Goal: Task Accomplishment & Management: Use online tool/utility

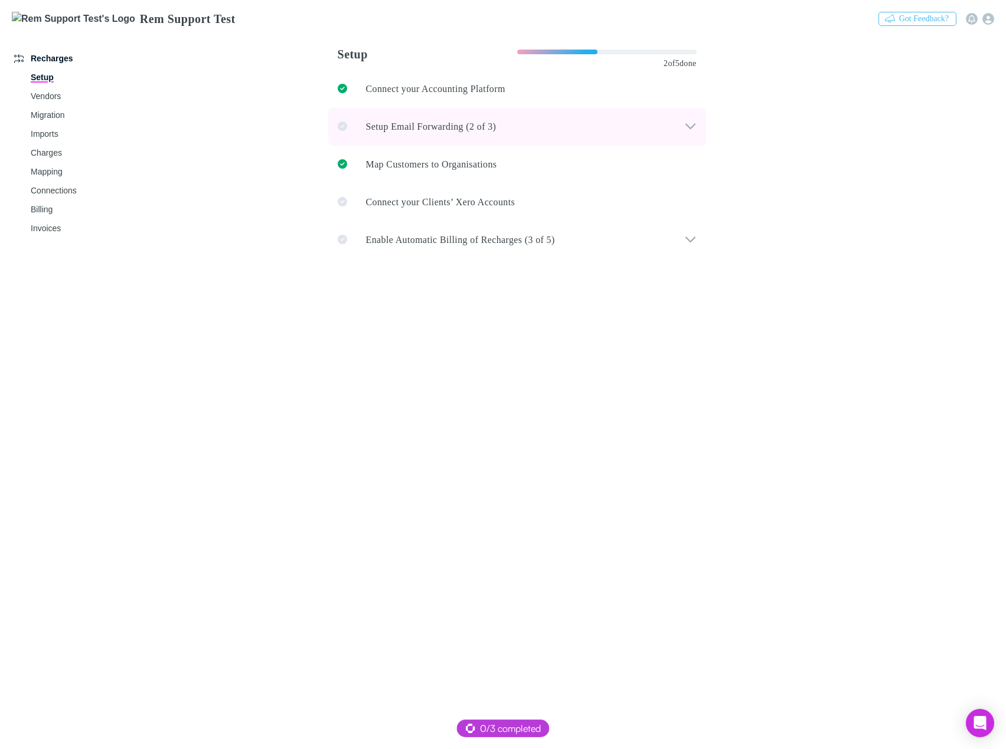
click at [438, 126] on p "Setup Email Forwarding (2 of 3)" at bounding box center [431, 127] width 130 height 14
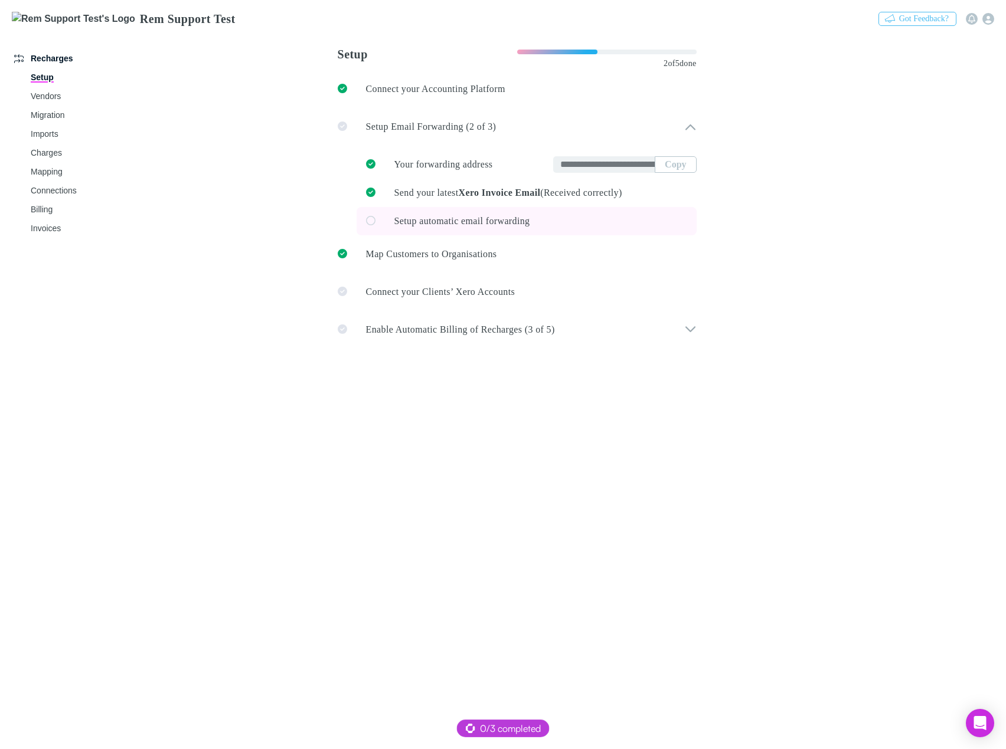
click at [493, 222] on span "Setup automatic email forwarding" at bounding box center [462, 221] width 136 height 10
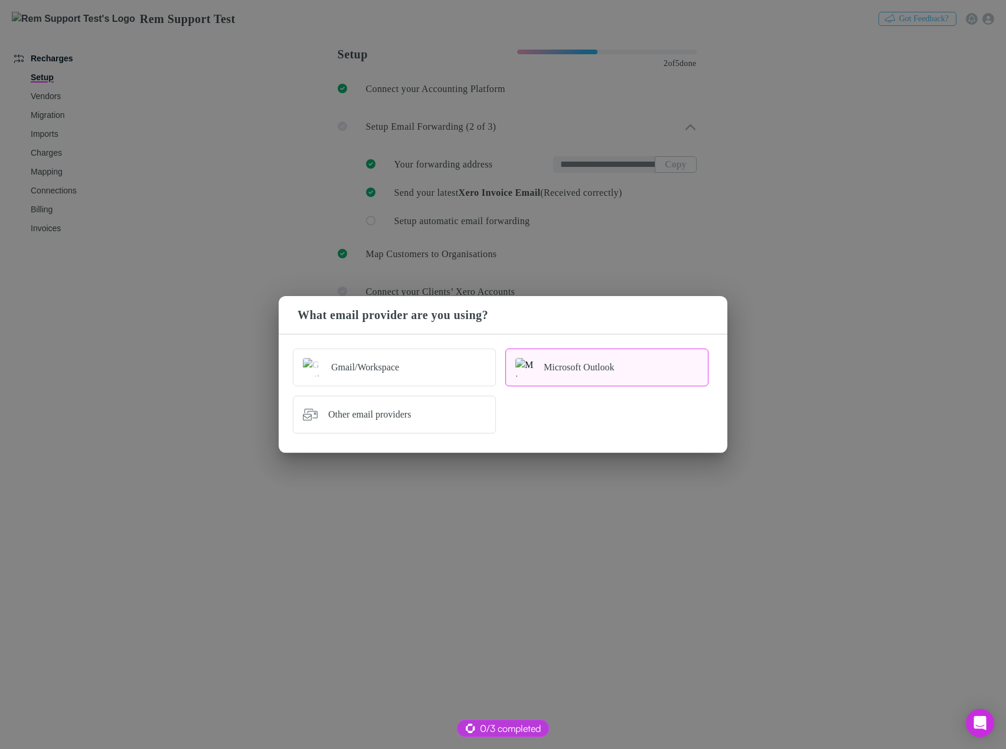
click at [575, 371] on div "Microsoft Outlook" at bounding box center [579, 368] width 71 height 12
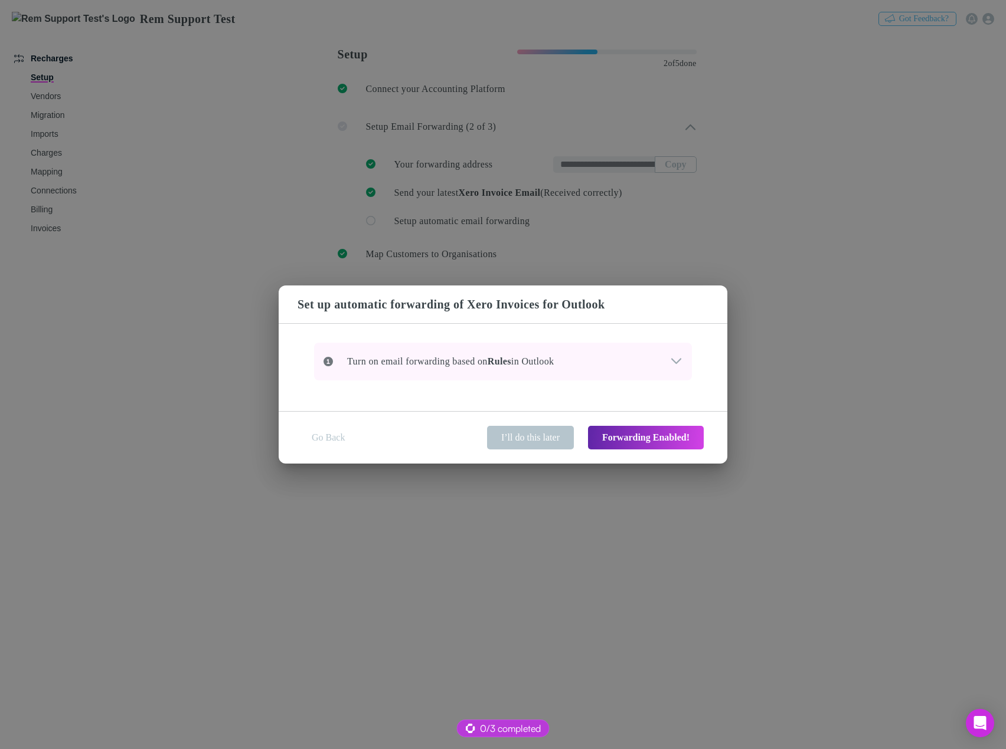
click at [675, 359] on icon at bounding box center [676, 362] width 12 height 14
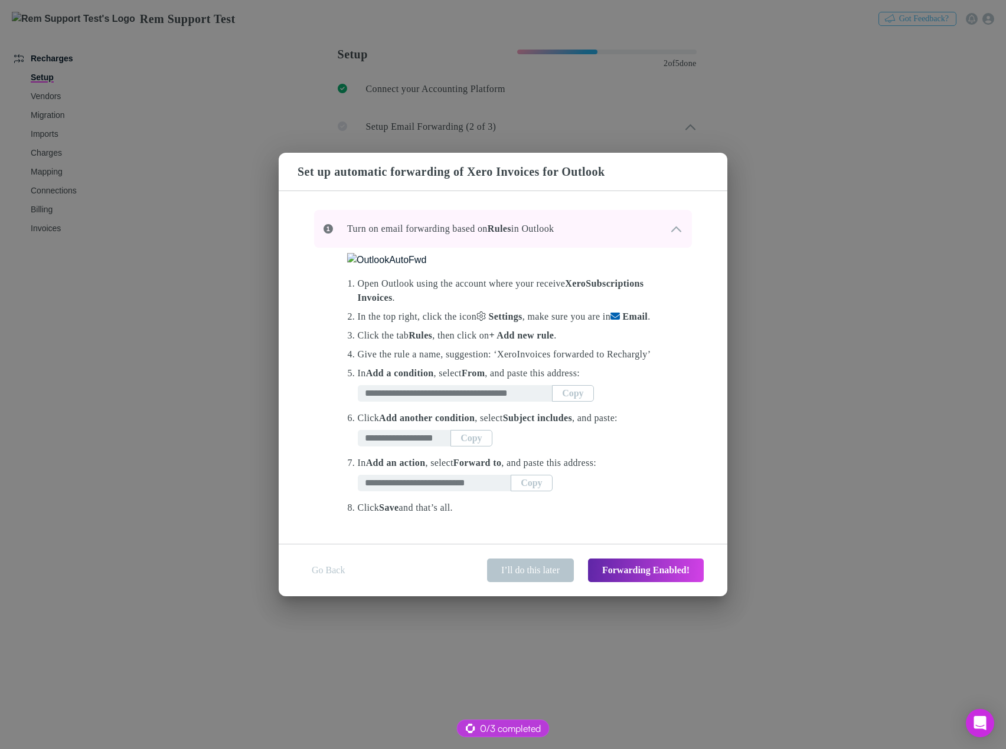
click at [511, 231] on strong "Rules" at bounding box center [499, 229] width 24 height 10
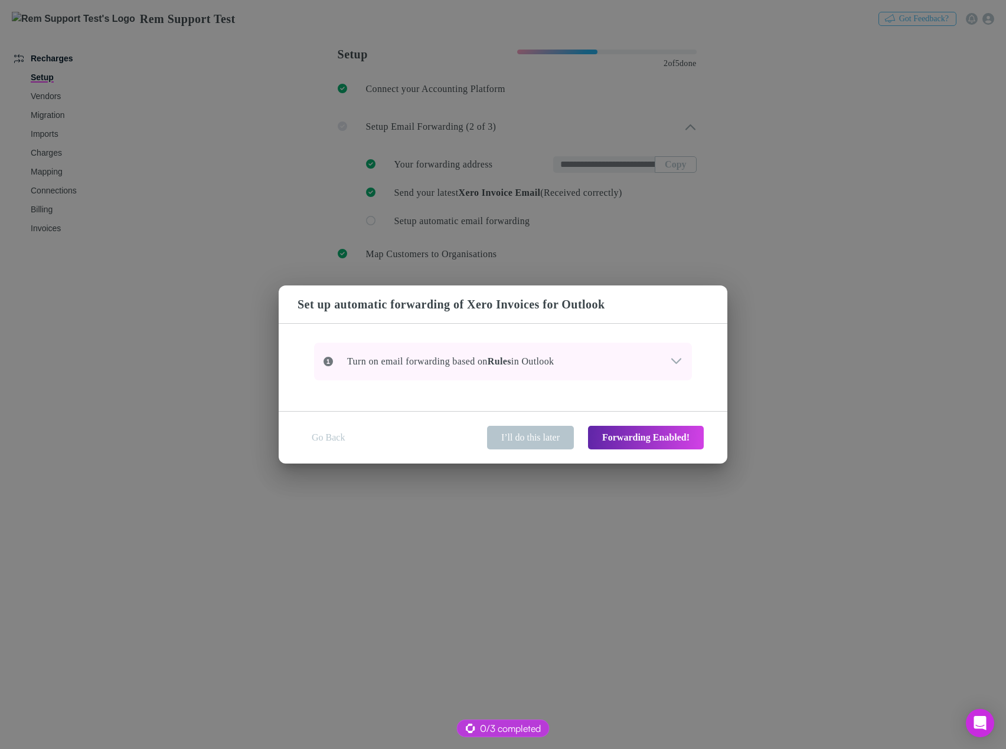
click at [554, 363] on p "Turn on email forwarding based on Rules in Outlook" at bounding box center [443, 362] width 221 height 14
click at [590, 352] on div "Turn on email forwarding based on Rules in Outlook" at bounding box center [503, 362] width 378 height 38
click at [660, 355] on div "Turn on email forwarding based on Rules in Outlook" at bounding box center [496, 362] width 346 height 14
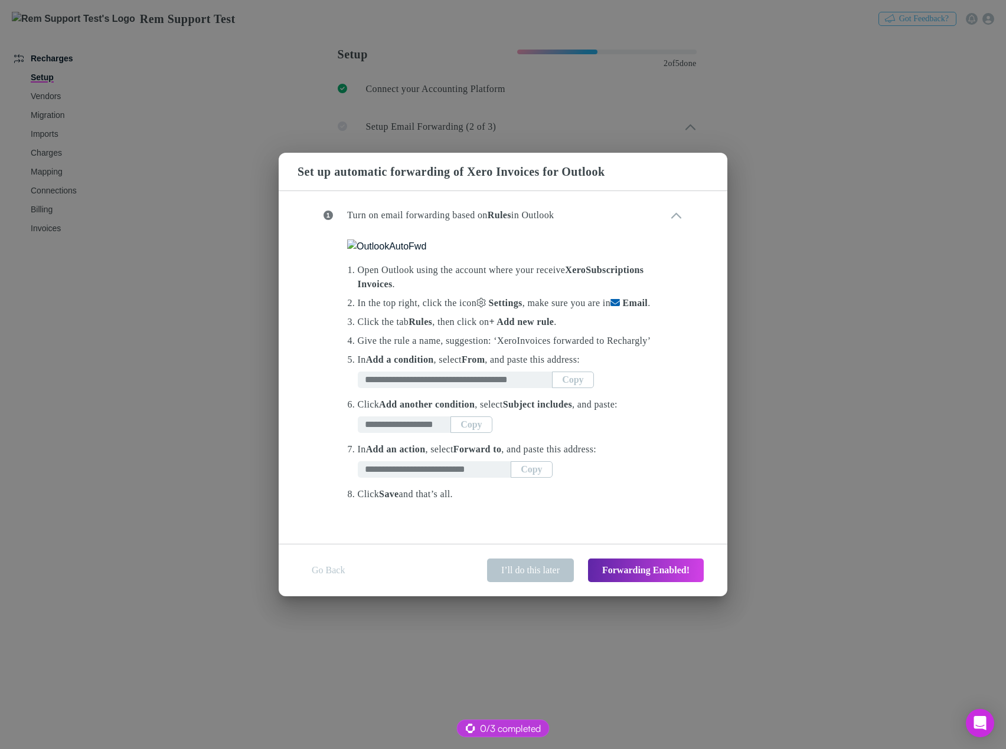
scroll to position [118, 0]
click at [502, 386] on input "**********" at bounding box center [459, 380] width 188 height 12
click at [553, 388] on button "Copy" at bounding box center [572, 380] width 41 height 17
click at [522, 478] on button "Copy" at bounding box center [530, 469] width 41 height 17
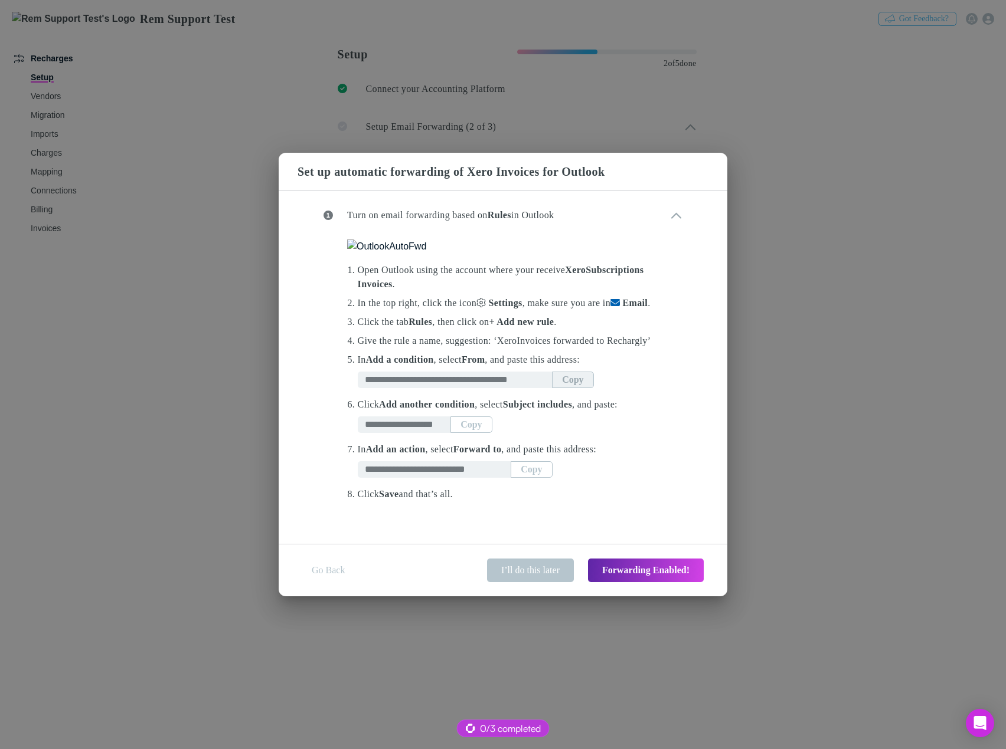
scroll to position [161, 0]
click at [627, 573] on button "Forwarding Enabled!" at bounding box center [646, 571] width 116 height 24
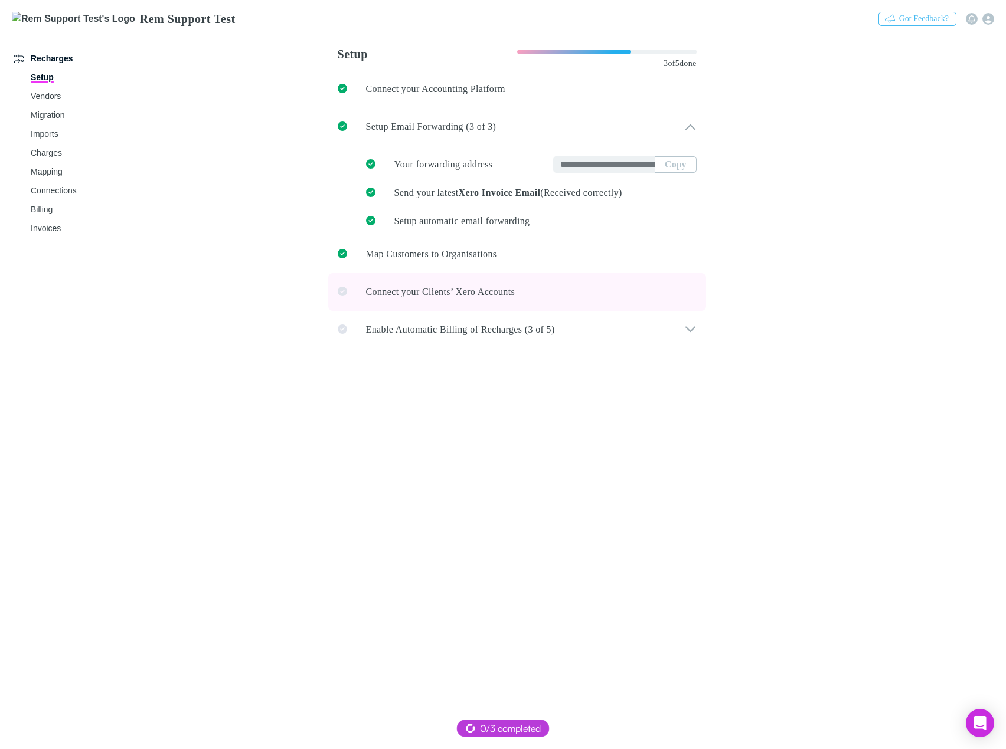
click at [529, 292] on link "Connect your Clients’ Xero Accounts" at bounding box center [517, 292] width 378 height 38
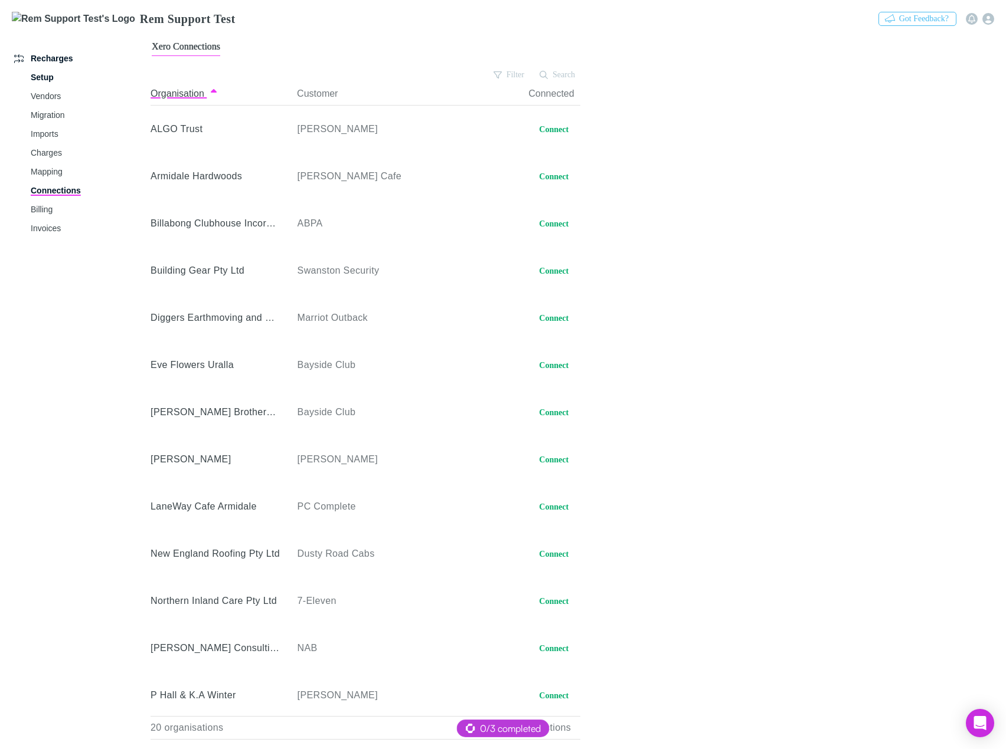
click at [54, 71] on link "Setup" at bounding box center [88, 77] width 138 height 19
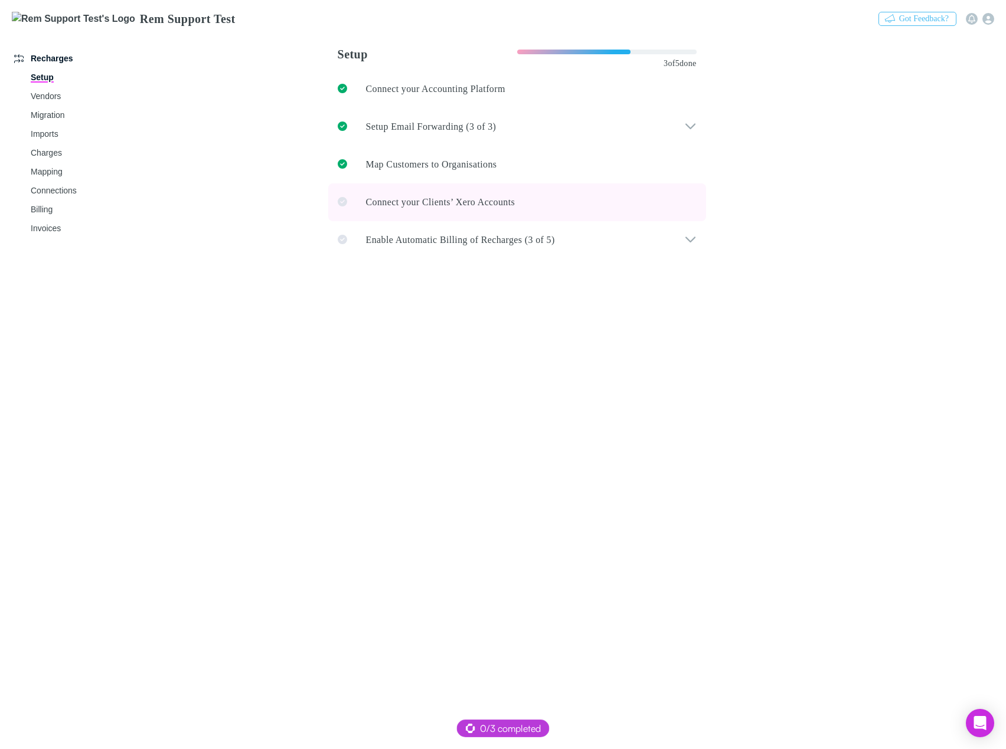
click at [581, 202] on link "Connect your Clients’ Xero Accounts" at bounding box center [517, 203] width 378 height 38
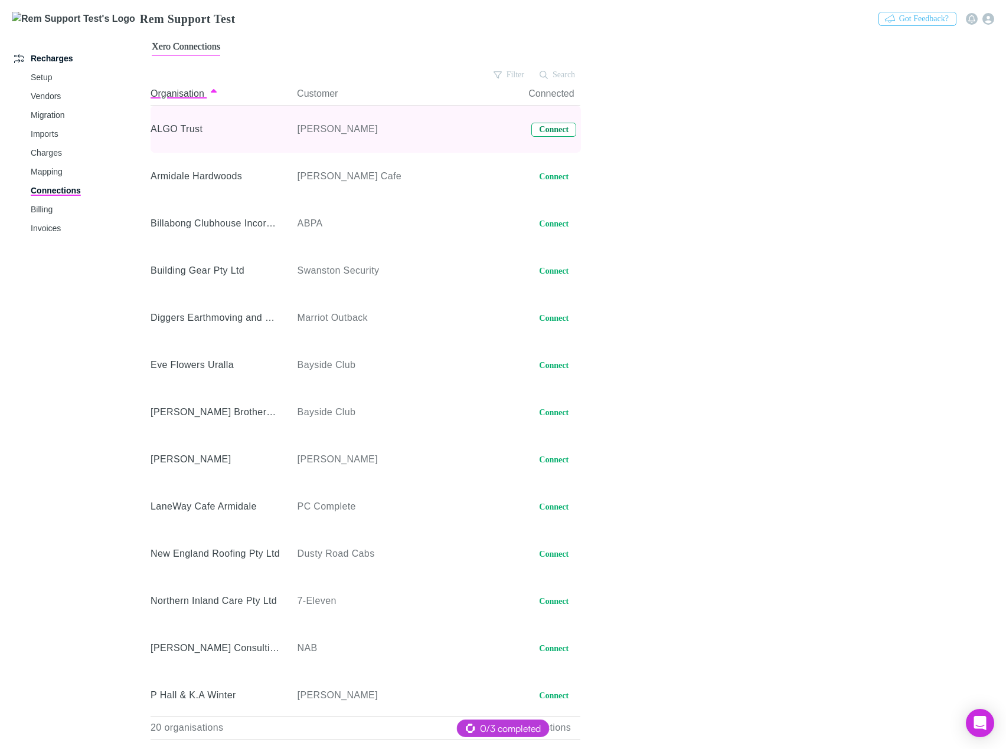
click at [545, 128] on button "Connect" at bounding box center [553, 130] width 45 height 14
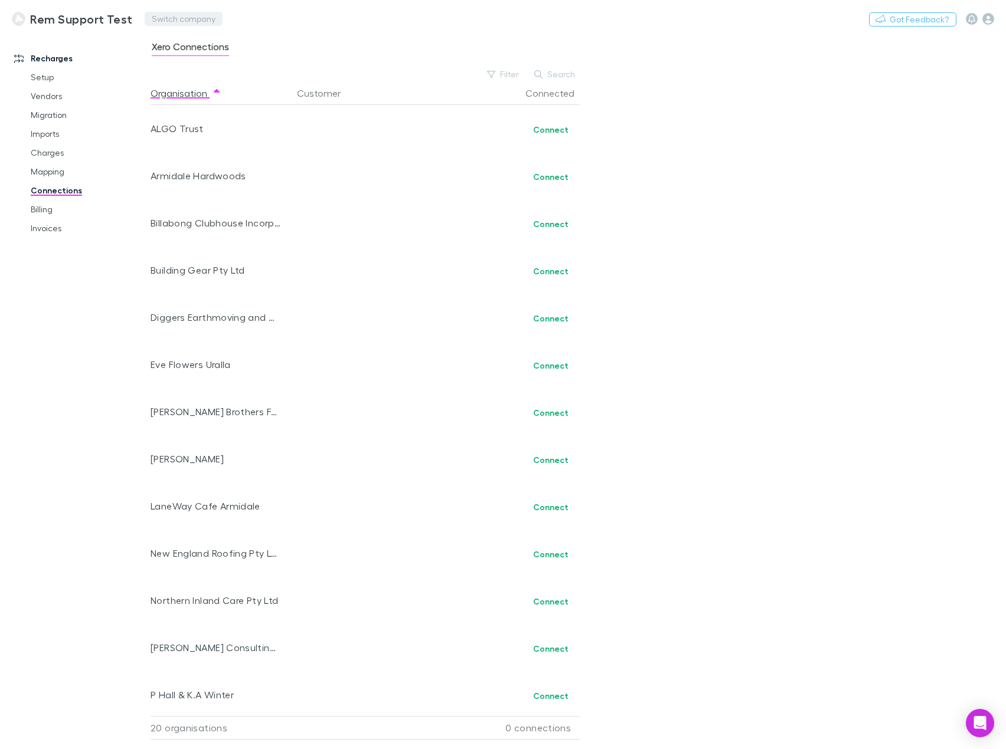
click at [167, 18] on button "Switch company" at bounding box center [184, 19] width 78 height 14
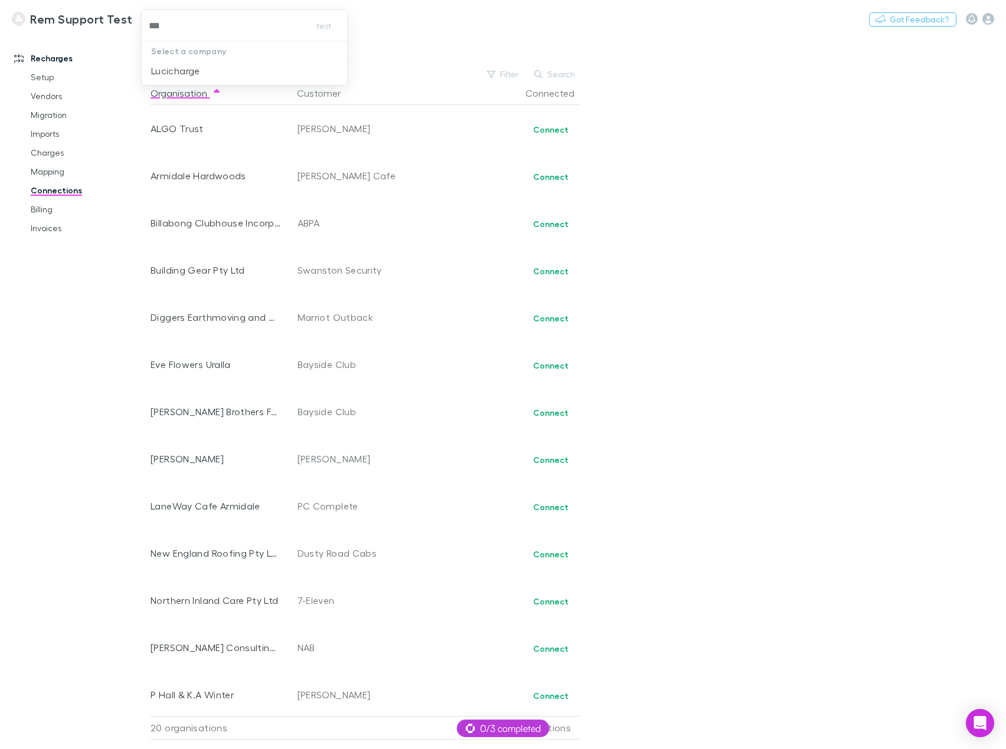
type input "****"
click at [191, 70] on p "Lucicharge" at bounding box center [175, 71] width 49 height 14
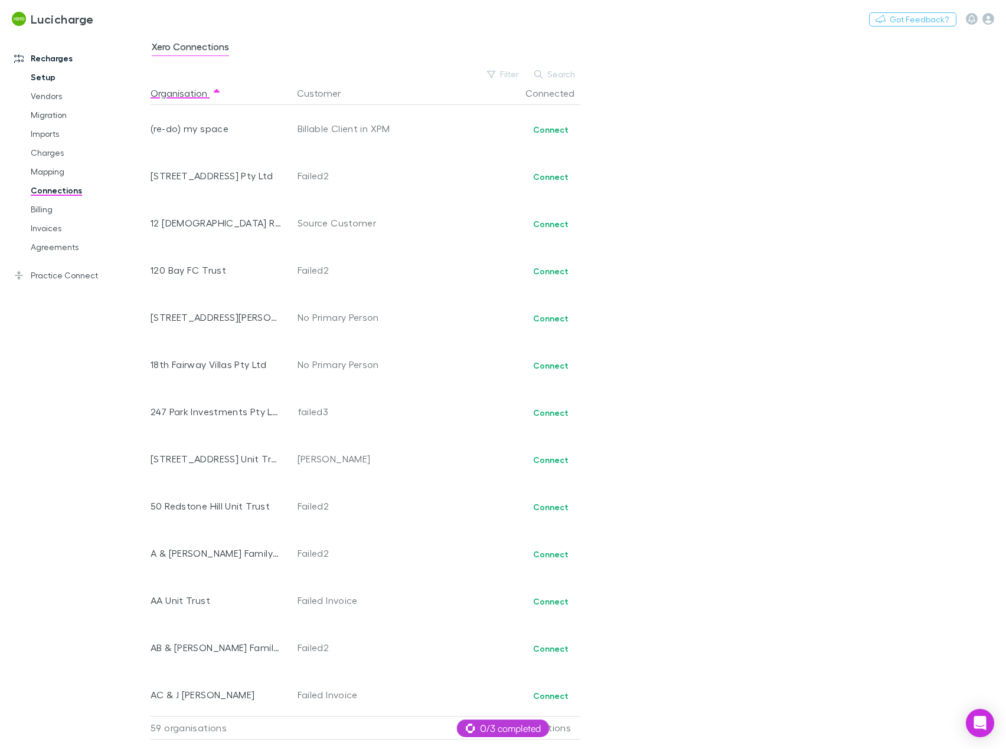
click at [46, 76] on link "Setup" at bounding box center [88, 77] width 138 height 19
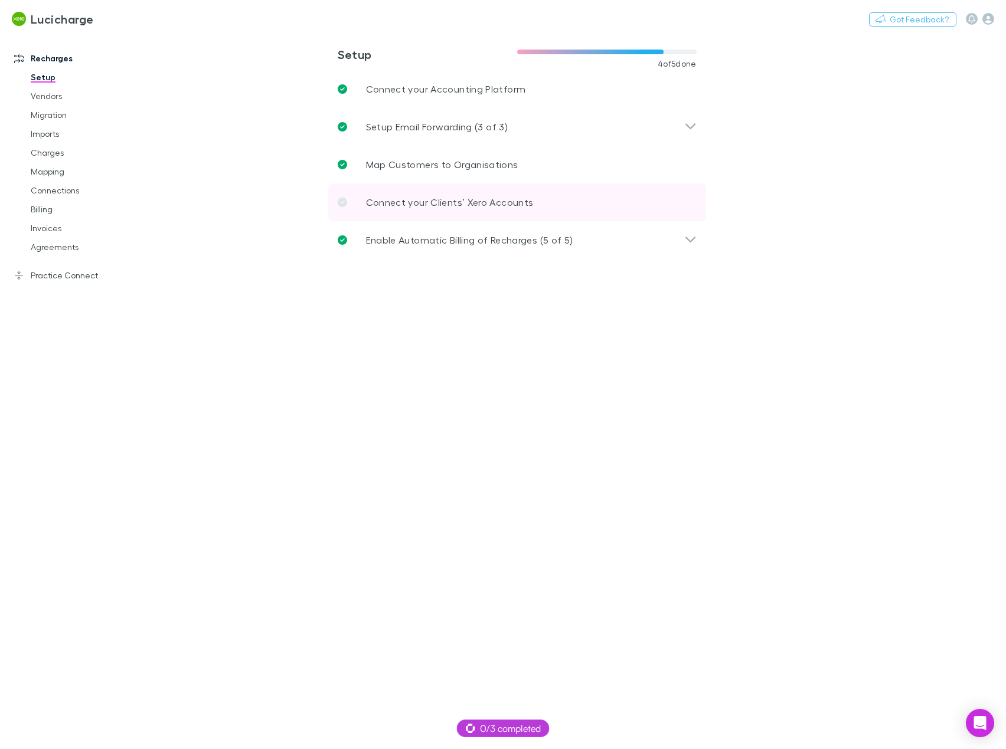
click at [438, 206] on p "Connect your Clients’ Xero Accounts" at bounding box center [450, 202] width 168 height 14
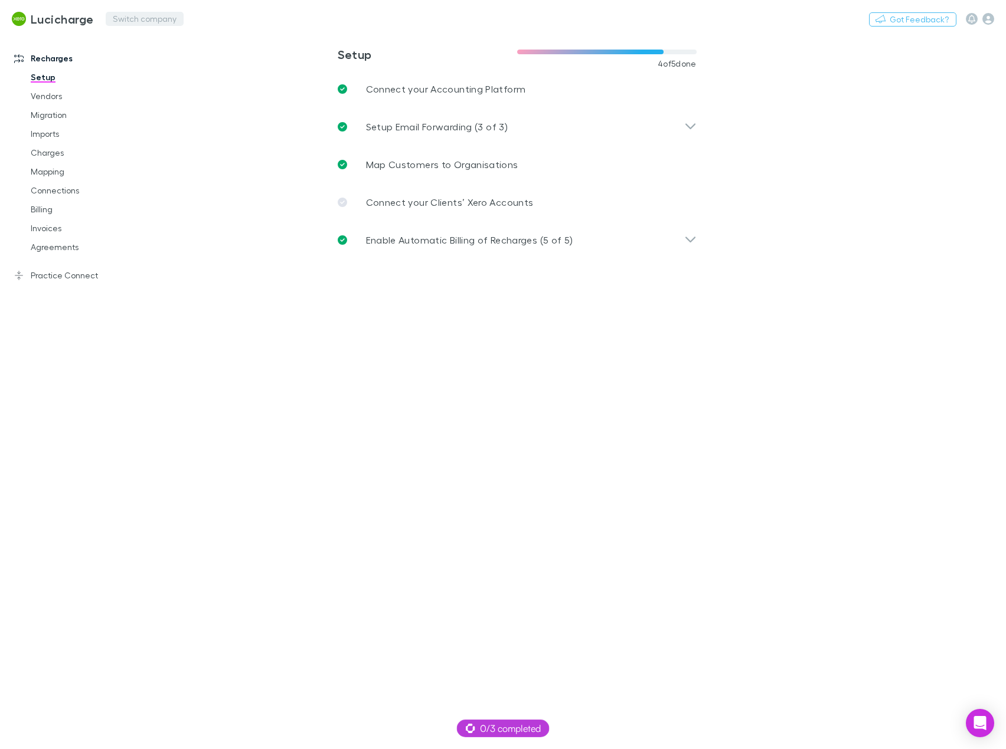
click at [129, 22] on button "Switch company" at bounding box center [145, 19] width 78 height 14
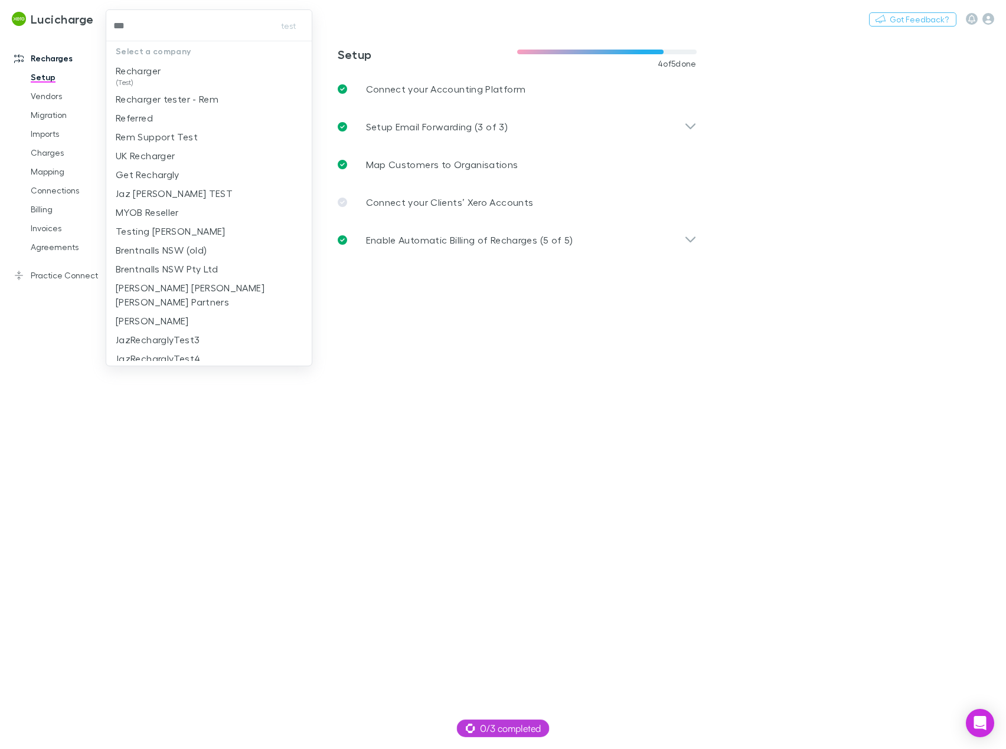
type input "***"
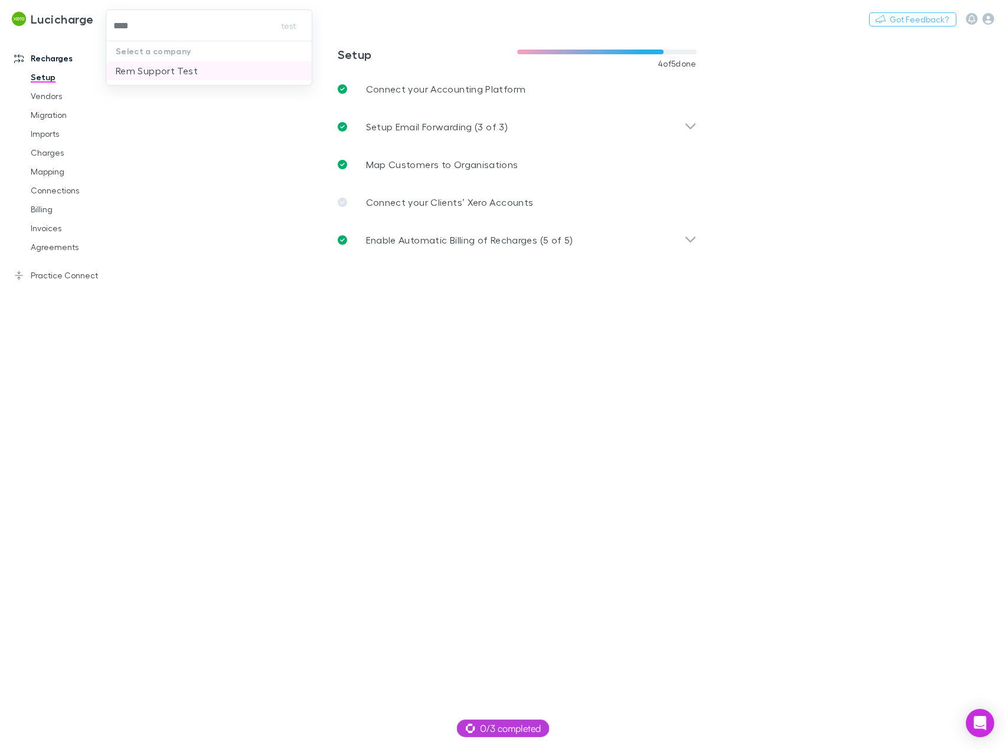
click at [146, 71] on p "Rem Support Test" at bounding box center [157, 71] width 82 height 14
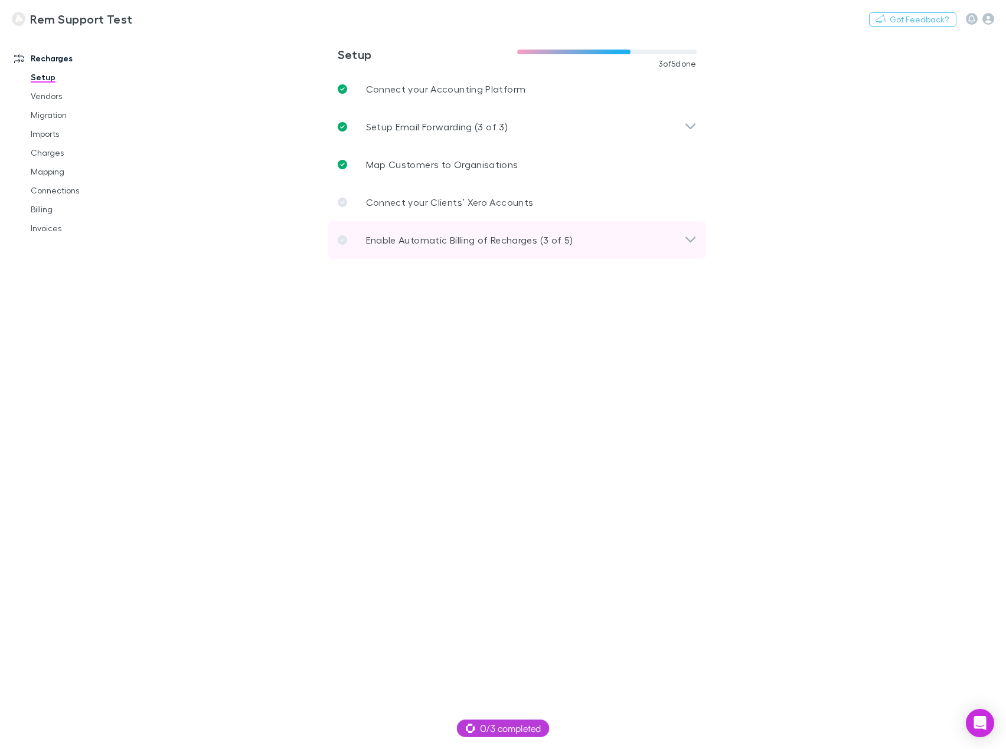
click at [532, 245] on p "Enable Automatic Billing of Recharges (3 of 5)" at bounding box center [469, 240] width 207 height 14
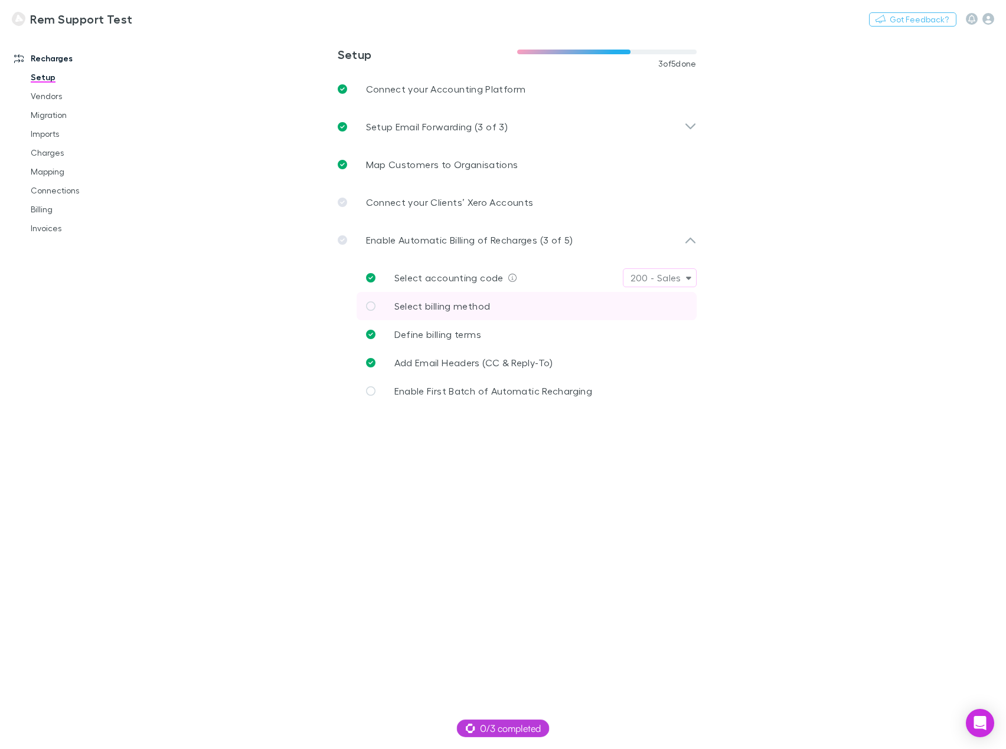
click at [456, 309] on span "Select billing method" at bounding box center [442, 305] width 96 height 11
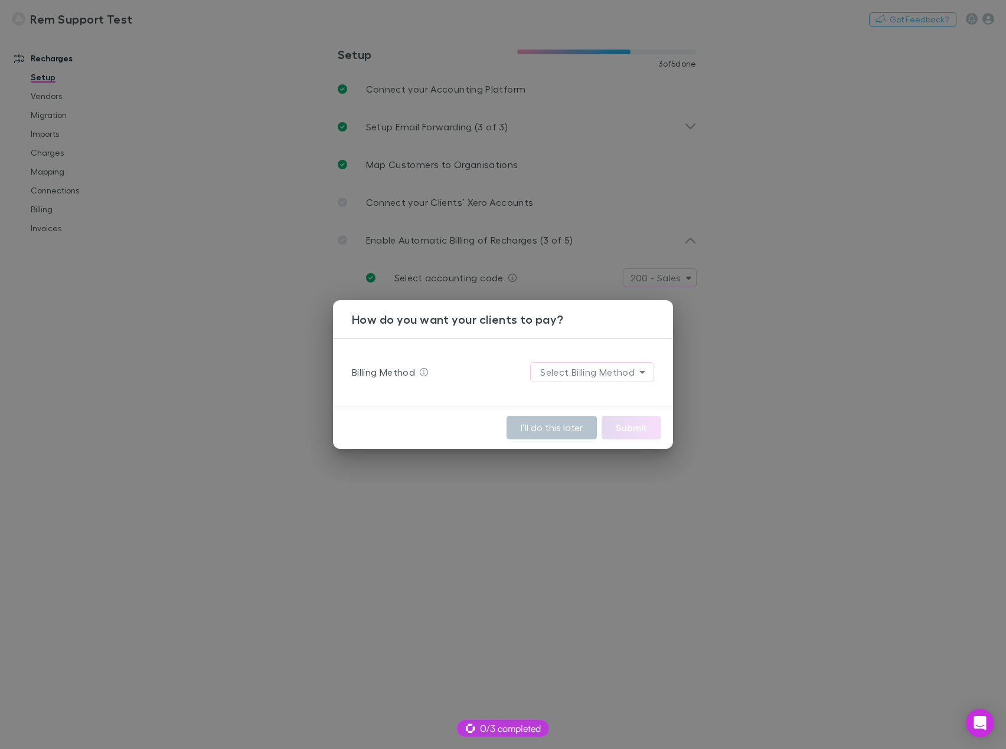
click at [600, 366] on body "**********" at bounding box center [503, 374] width 1006 height 749
click at [591, 402] on li "Stripe" at bounding box center [593, 397] width 142 height 21
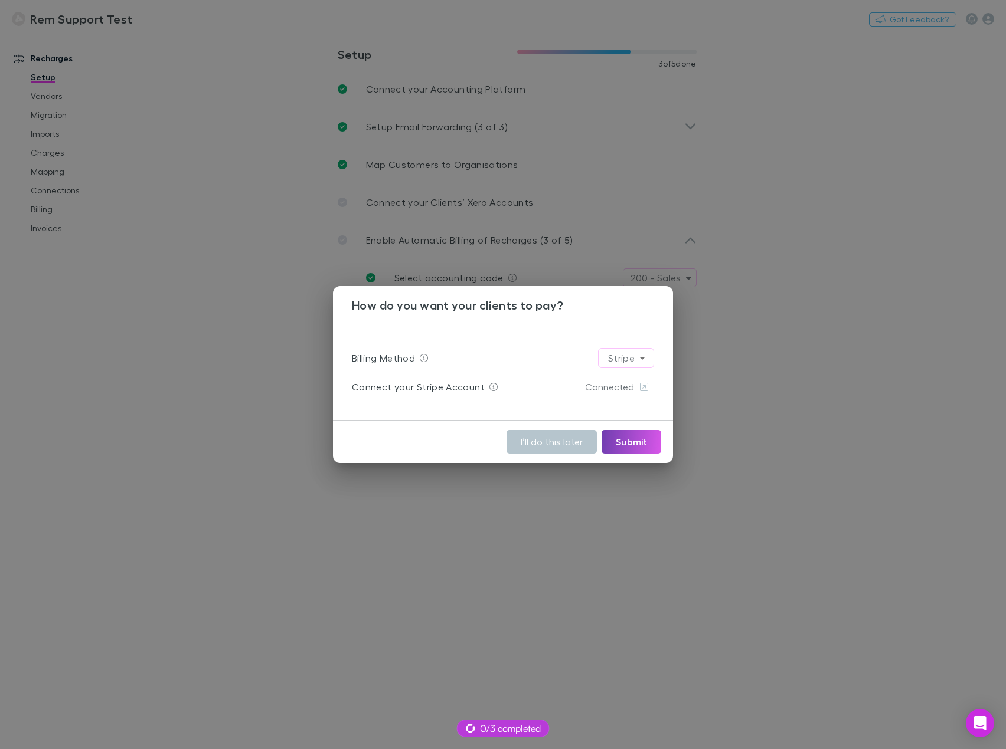
click at [630, 442] on button "Submit" at bounding box center [631, 442] width 60 height 24
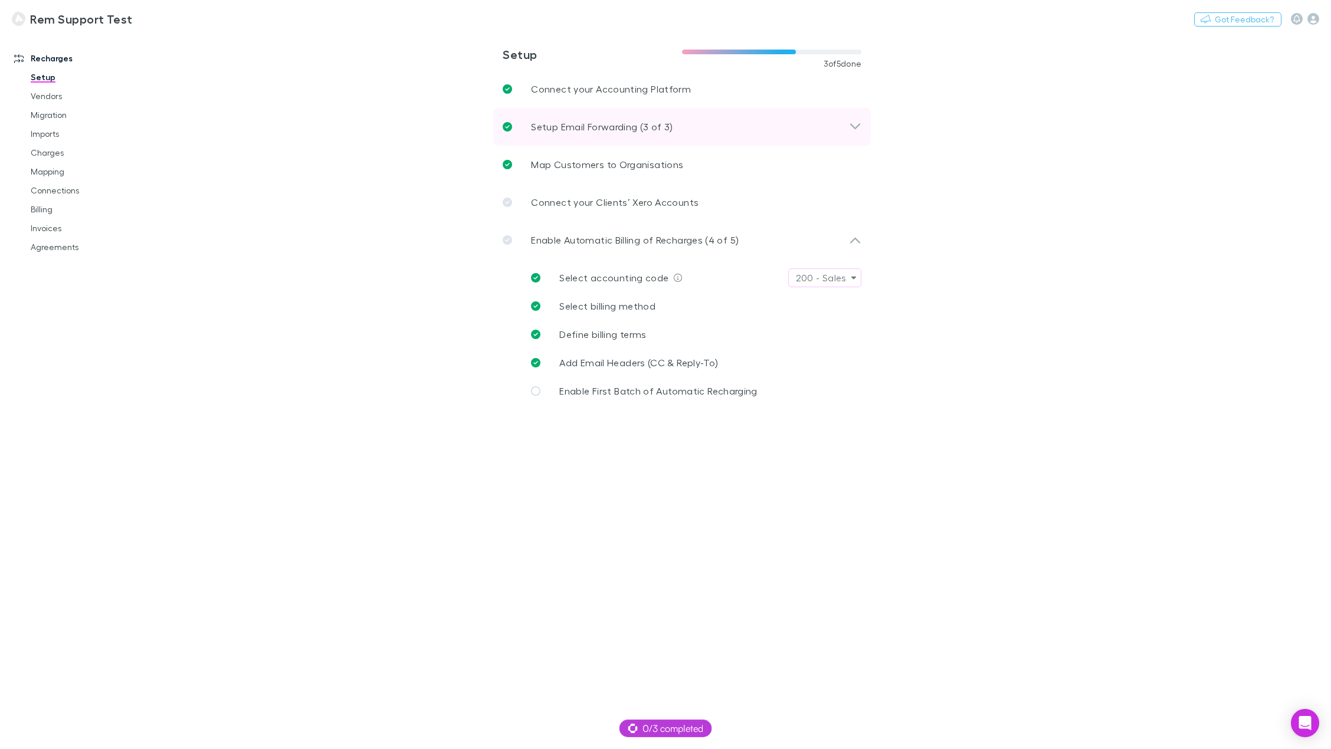
click at [591, 130] on p "Setup Email Forwarding (3 of 3)" at bounding box center [602, 127] width 142 height 14
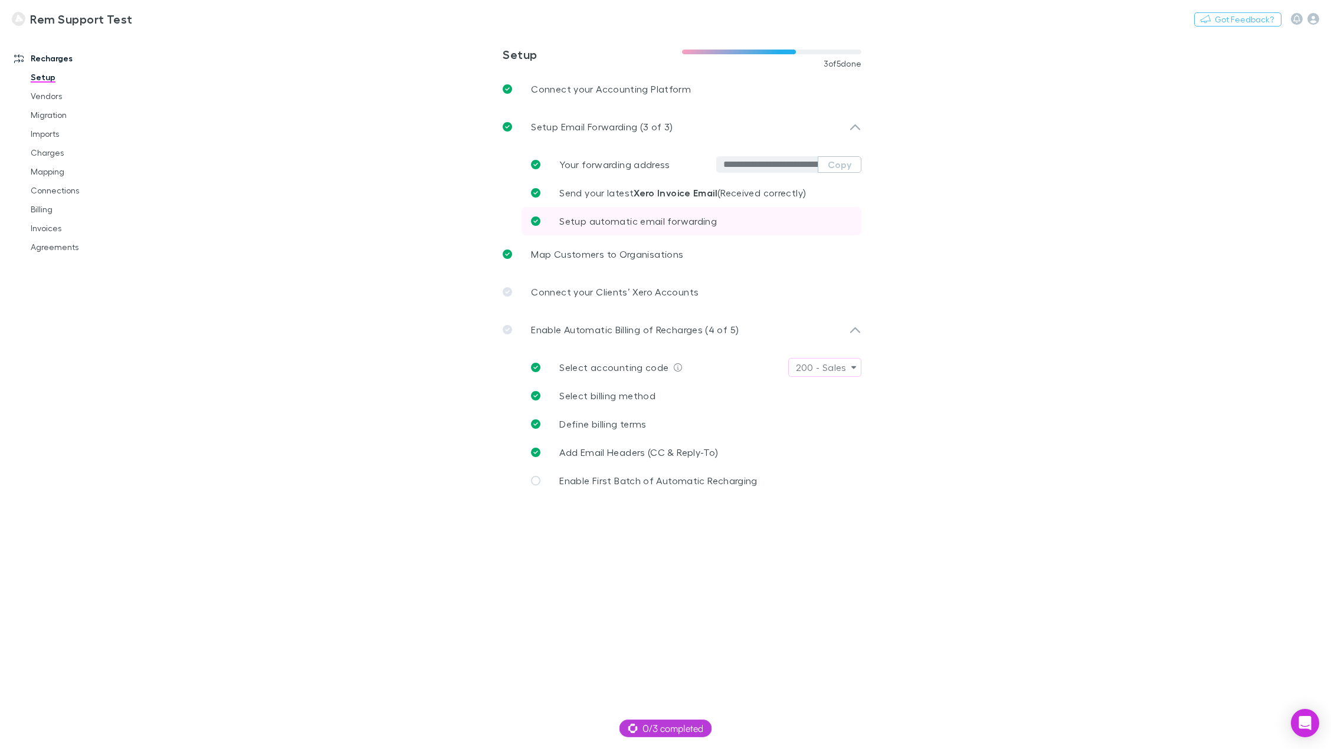
click at [620, 220] on span "Setup automatic email forwarding" at bounding box center [638, 220] width 158 height 11
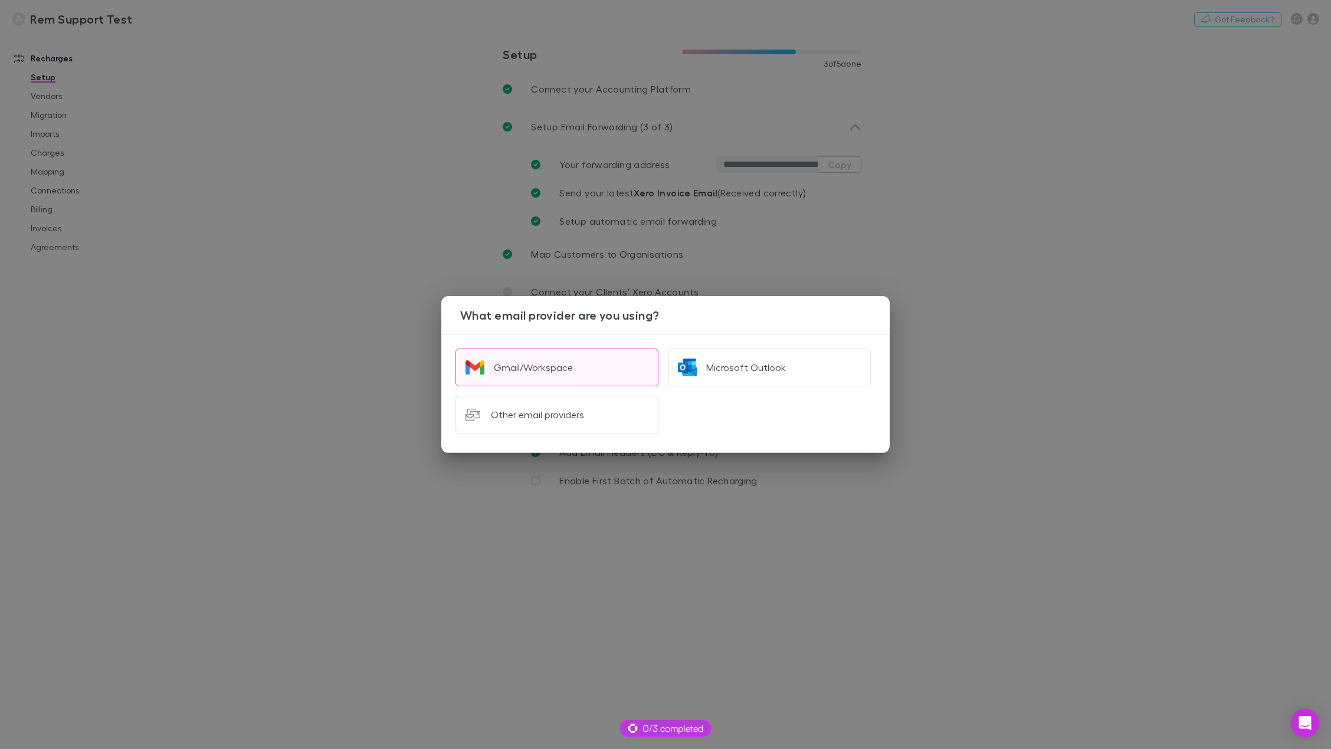
click at [548, 371] on div "Gmail/Workspace" at bounding box center [533, 368] width 79 height 12
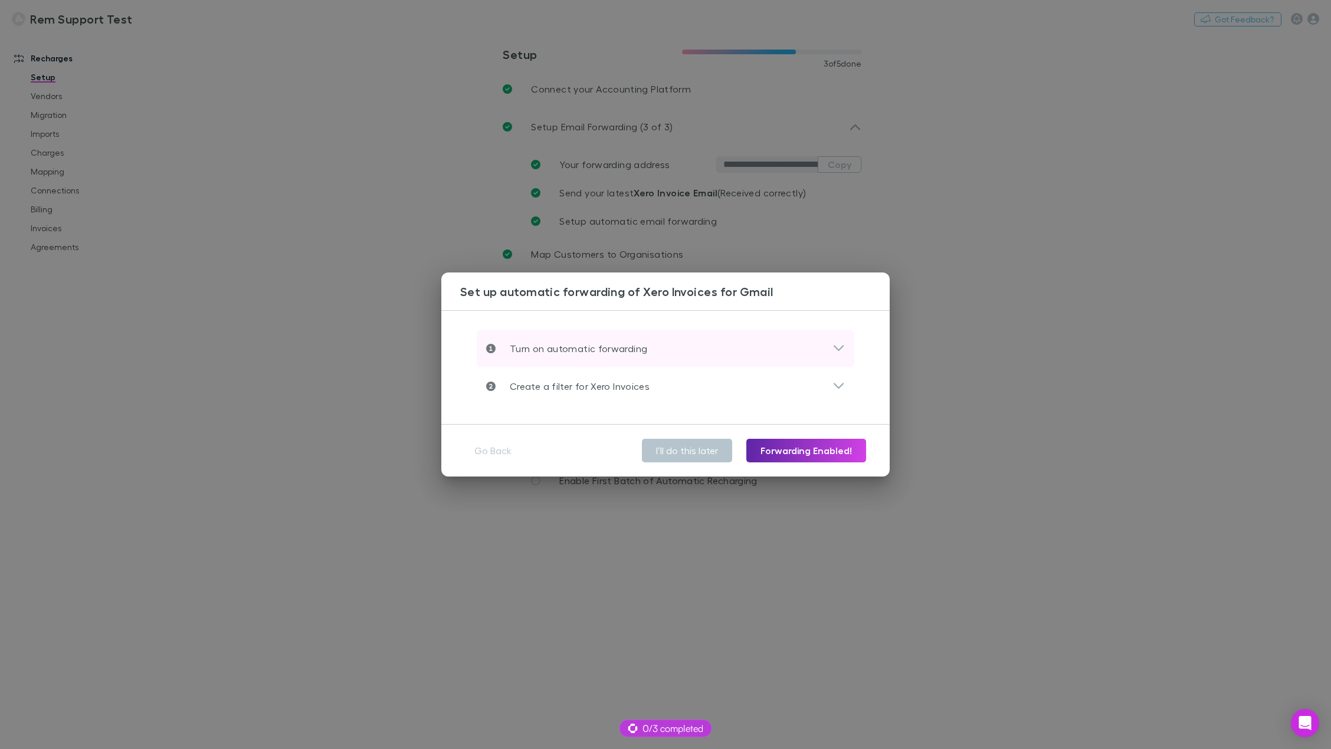
click at [770, 347] on div "Turn on automatic forwarding" at bounding box center [659, 349] width 346 height 14
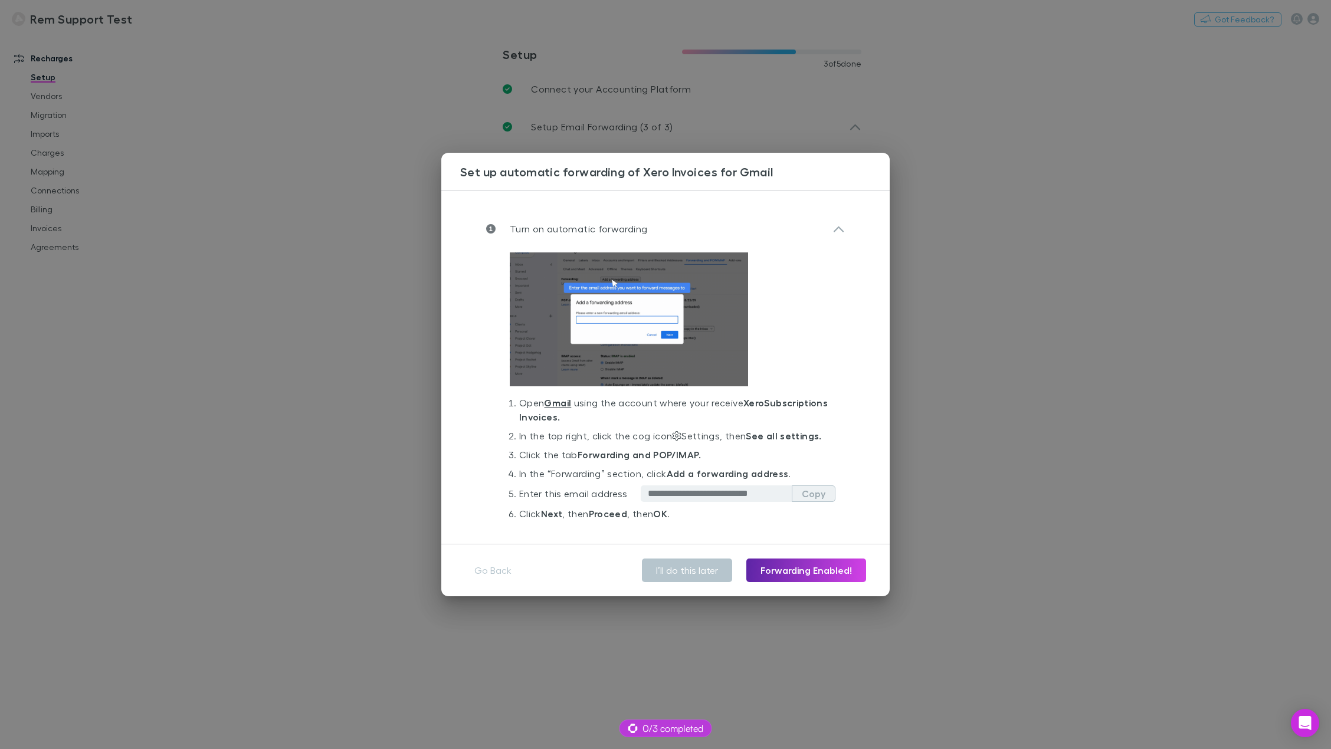
click at [802, 493] on button "Copy" at bounding box center [814, 494] width 44 height 17
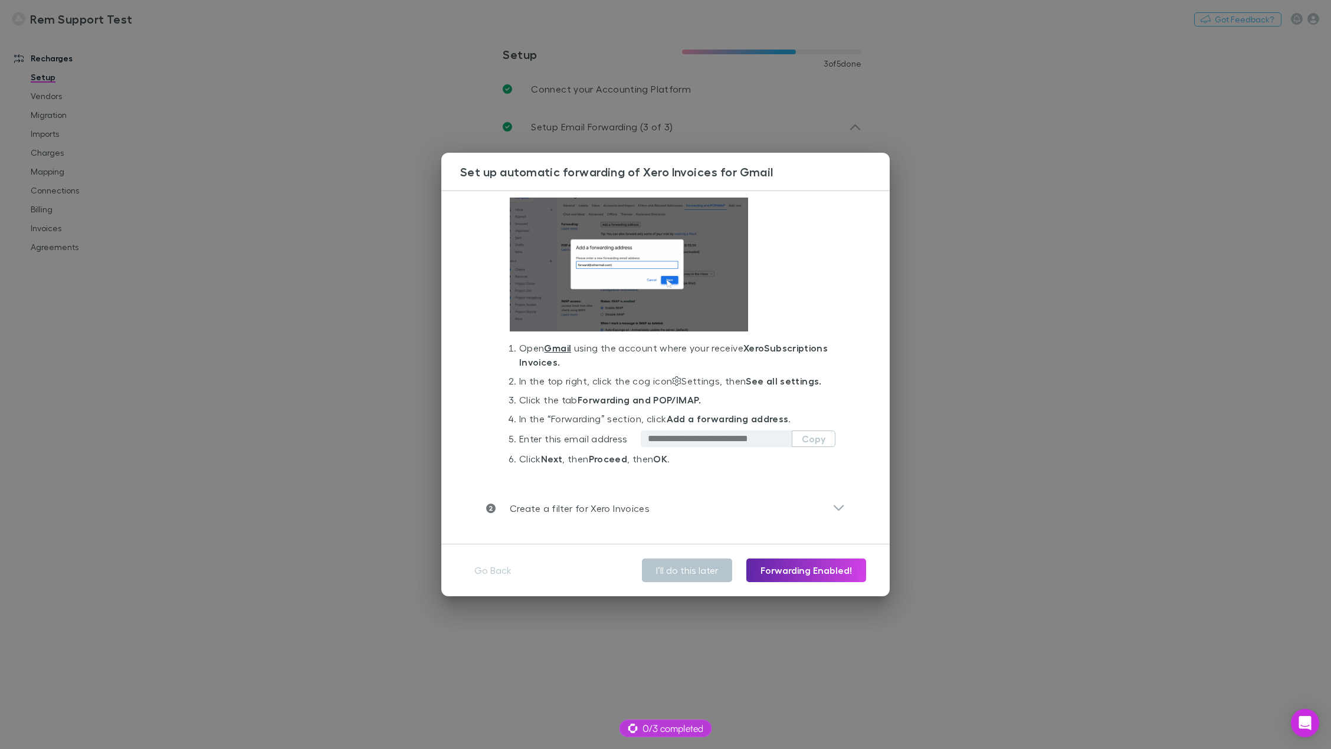
scroll to position [57, 0]
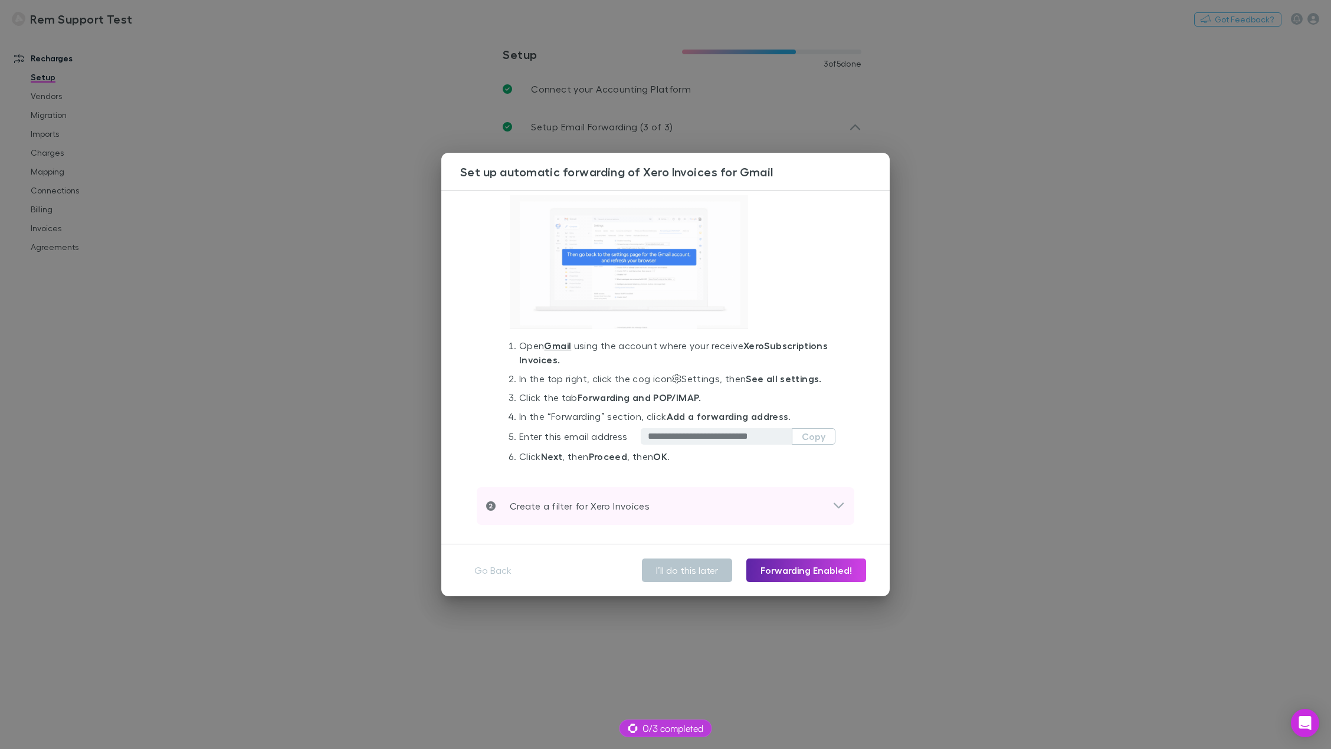
click at [813, 506] on div "Create a filter for Xero Invoices" at bounding box center [659, 506] width 346 height 14
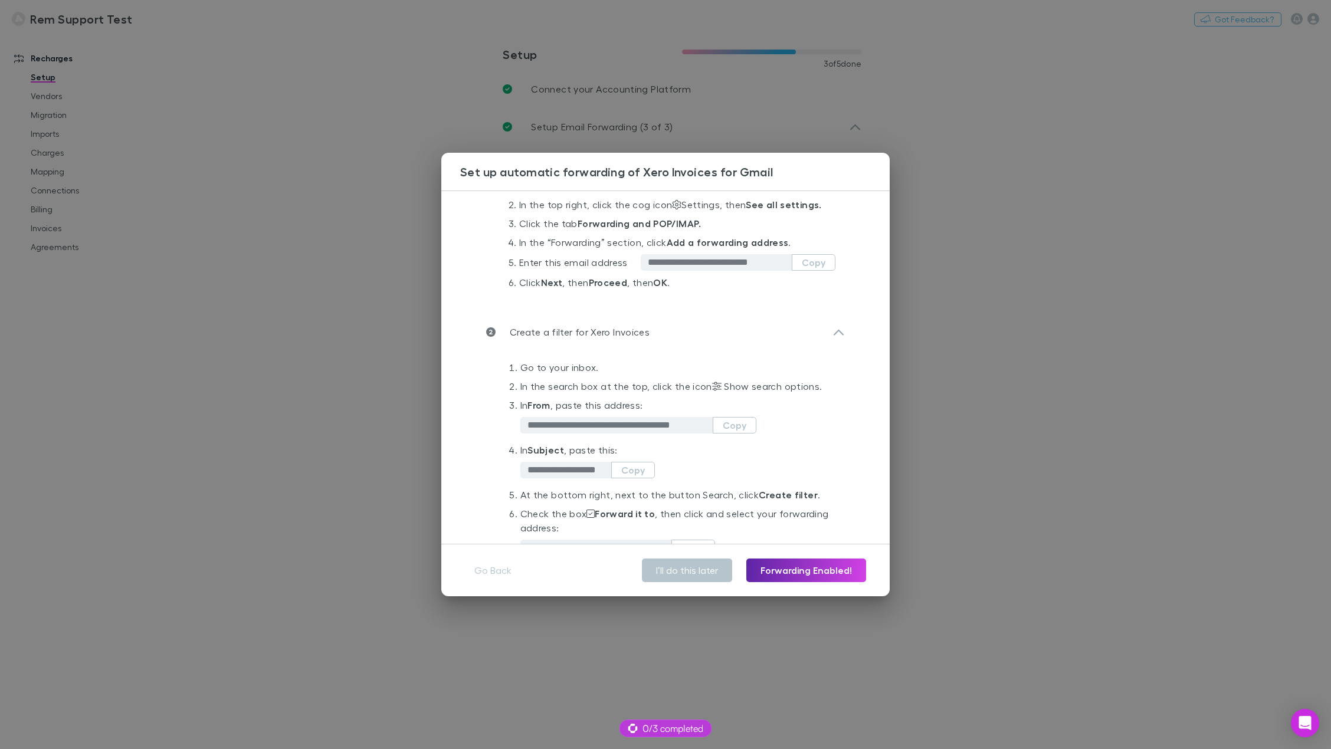
scroll to position [234, 0]
click at [736, 423] on button "Copy" at bounding box center [735, 422] width 44 height 17
click at [578, 468] on input "**********" at bounding box center [570, 467] width 84 height 12
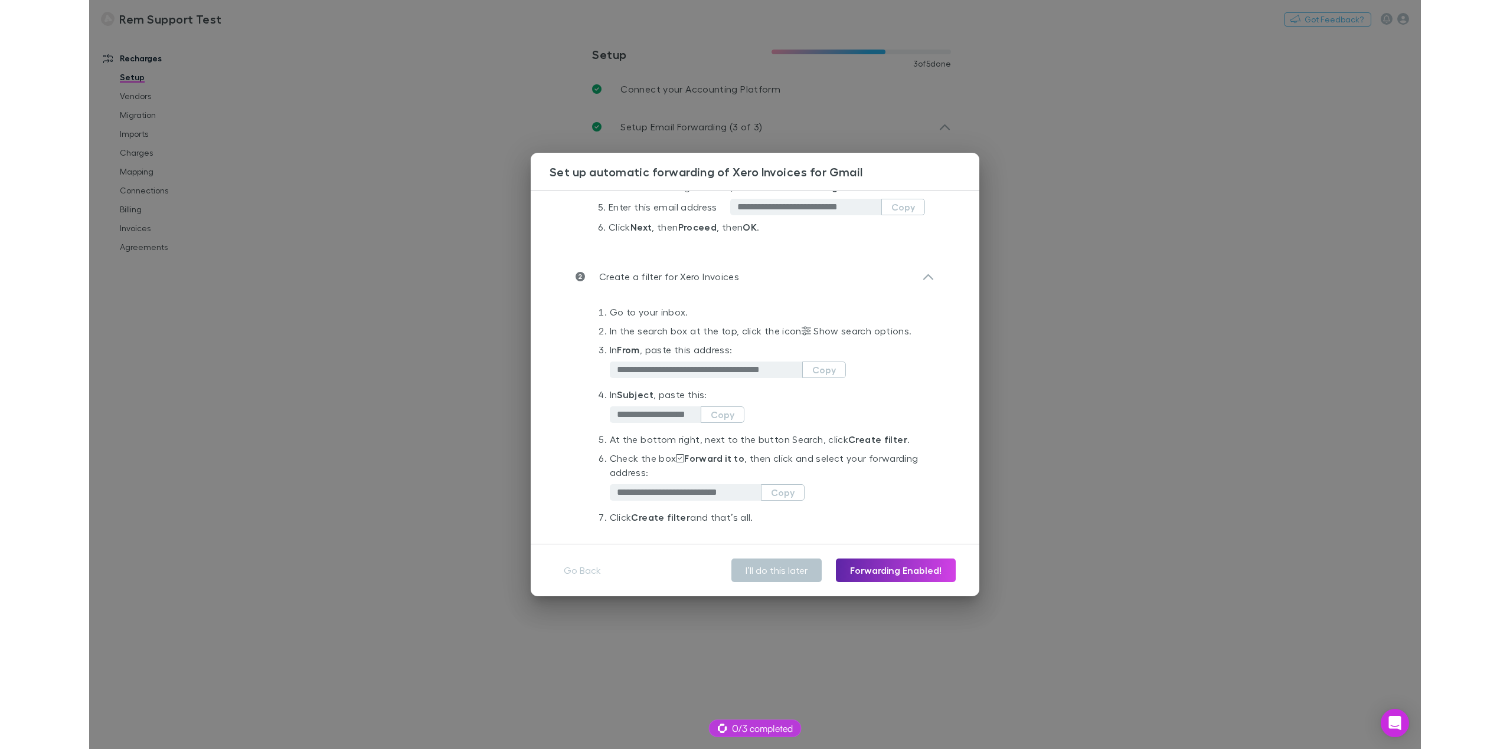
scroll to position [293, 0]
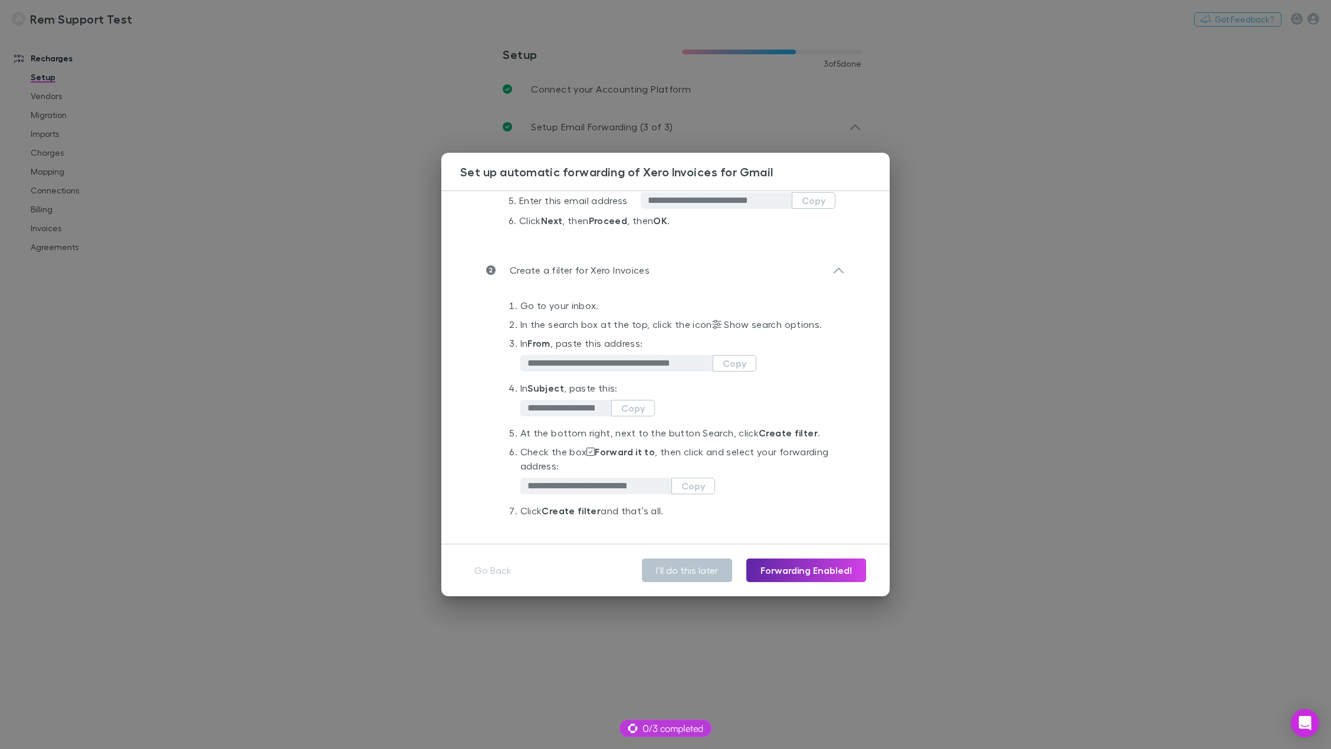
click at [624, 487] on input "**********" at bounding box center [600, 486] width 144 height 12
click at [684, 485] on button "Copy" at bounding box center [694, 486] width 44 height 17
click at [810, 357] on li "**********" at bounding box center [683, 358] width 325 height 45
click at [361, 278] on div "**********" at bounding box center [665, 374] width 1331 height 749
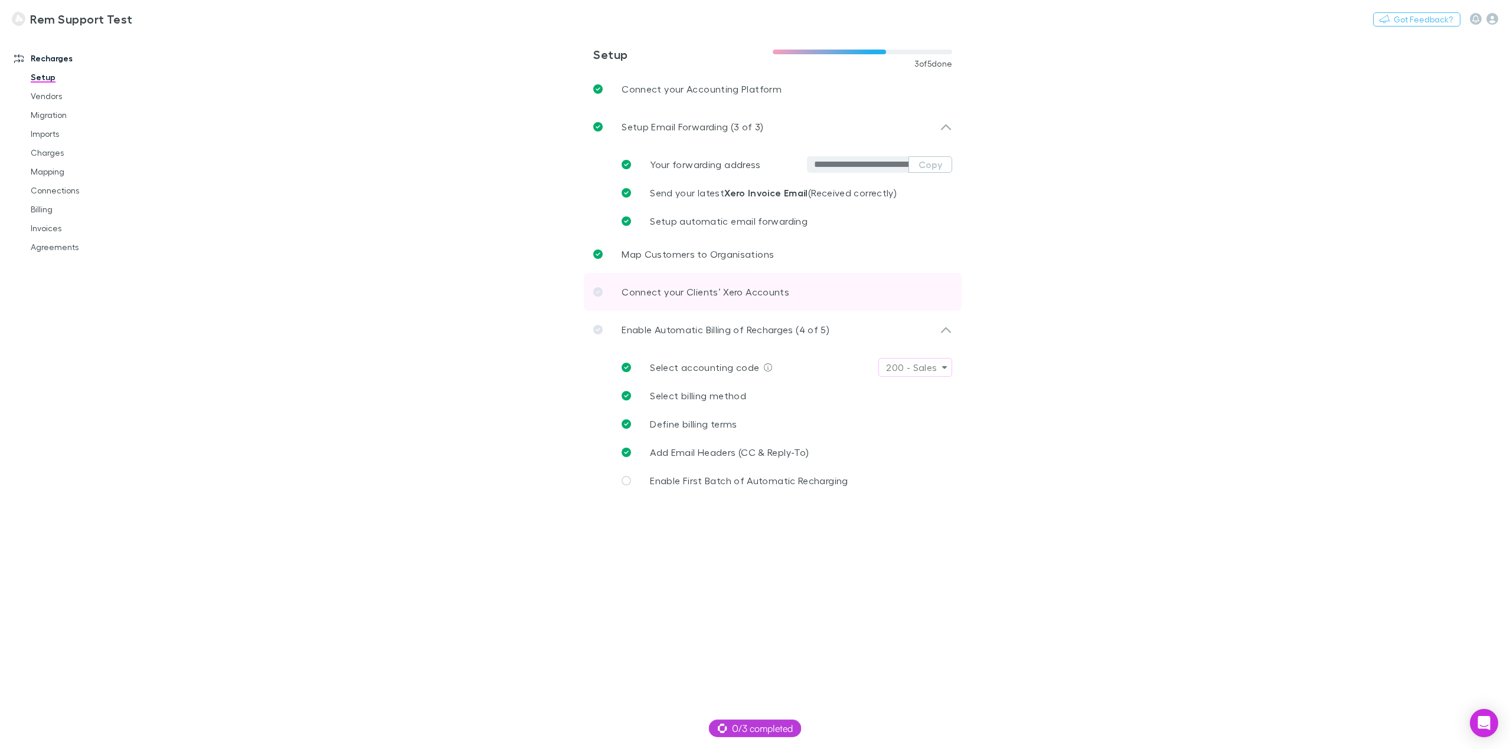
click at [751, 289] on p "Connect your Clients’ Xero Accounts" at bounding box center [705, 292] width 168 height 14
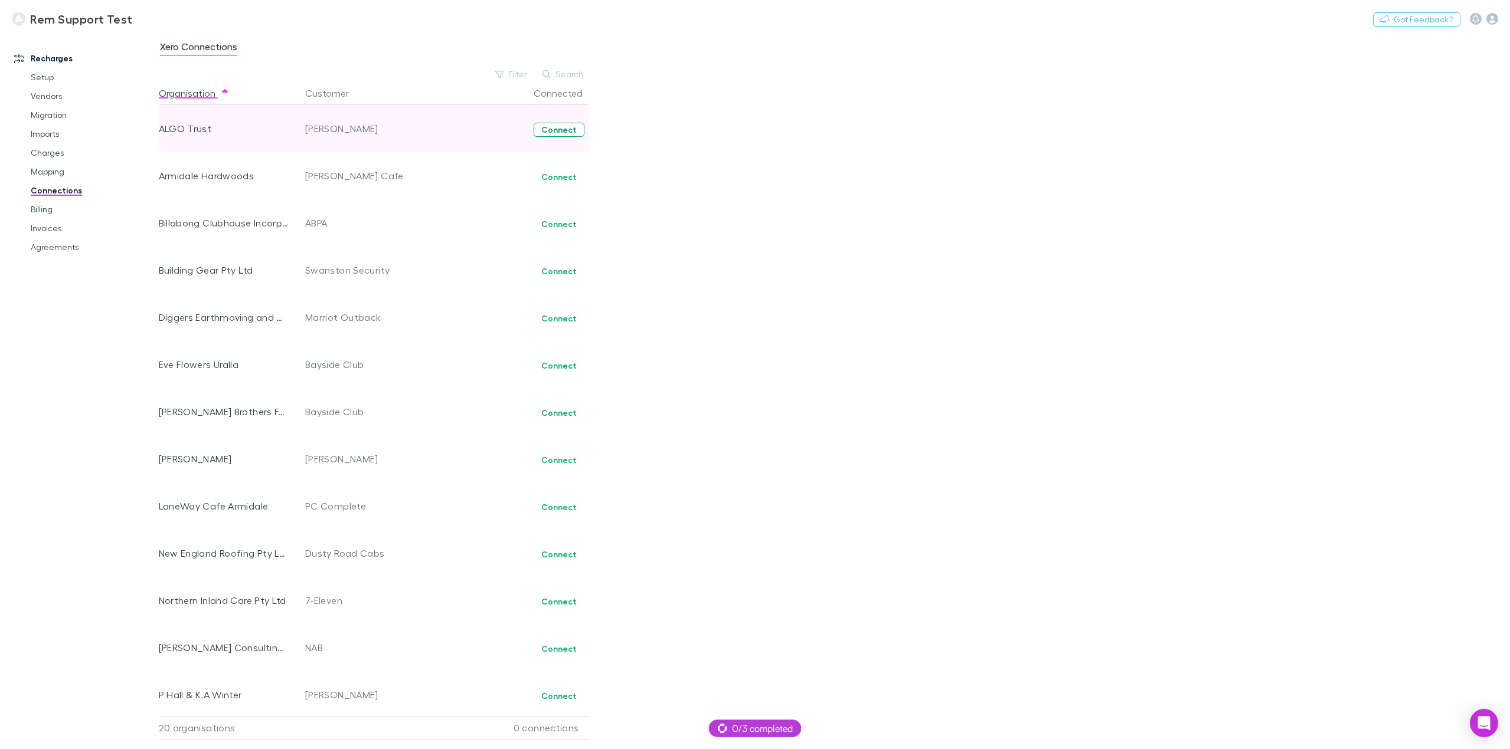
click at [563, 122] on div "Connect" at bounding box center [514, 128] width 142 height 47
click at [565, 131] on button "Connect" at bounding box center [558, 130] width 51 height 14
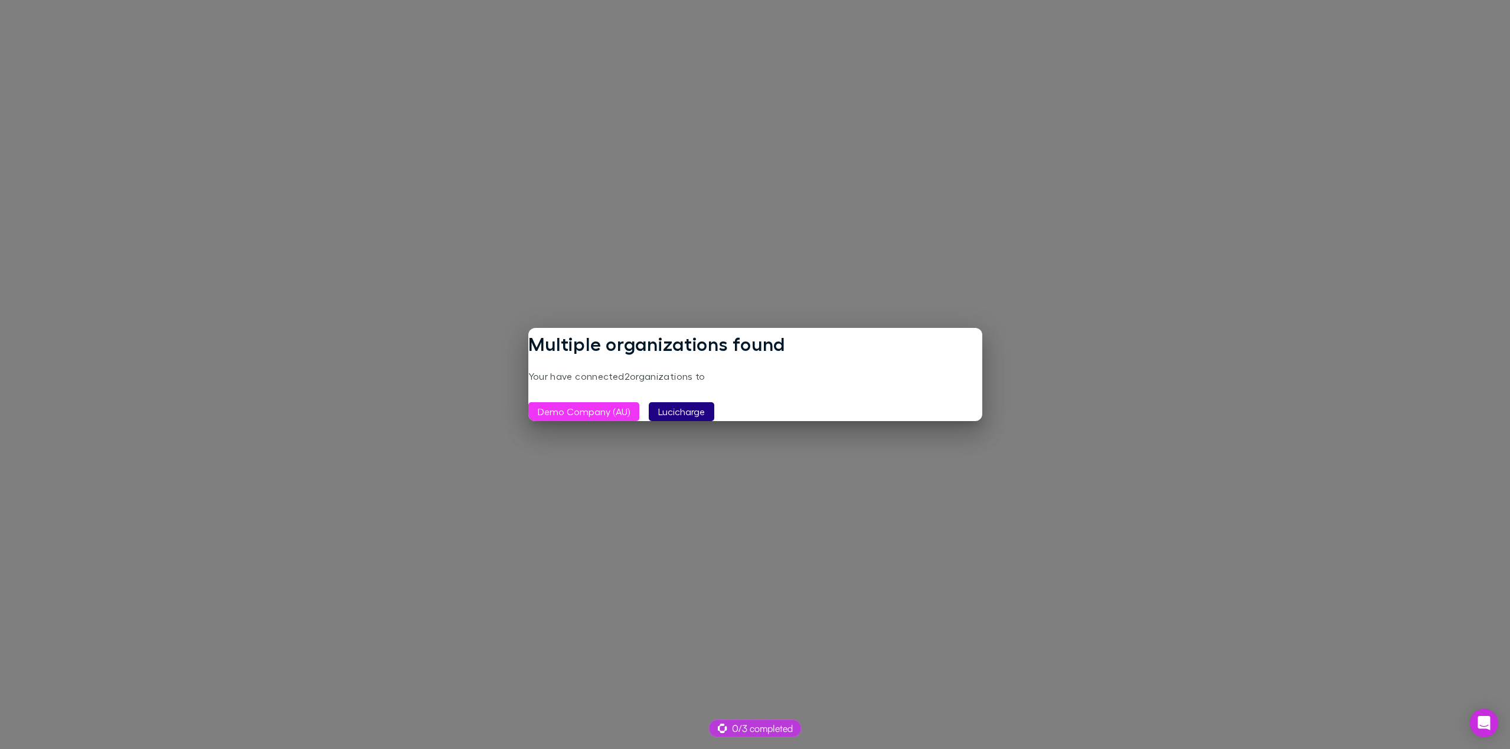
click at [682, 414] on button "Lucicharge" at bounding box center [682, 411] width 66 height 19
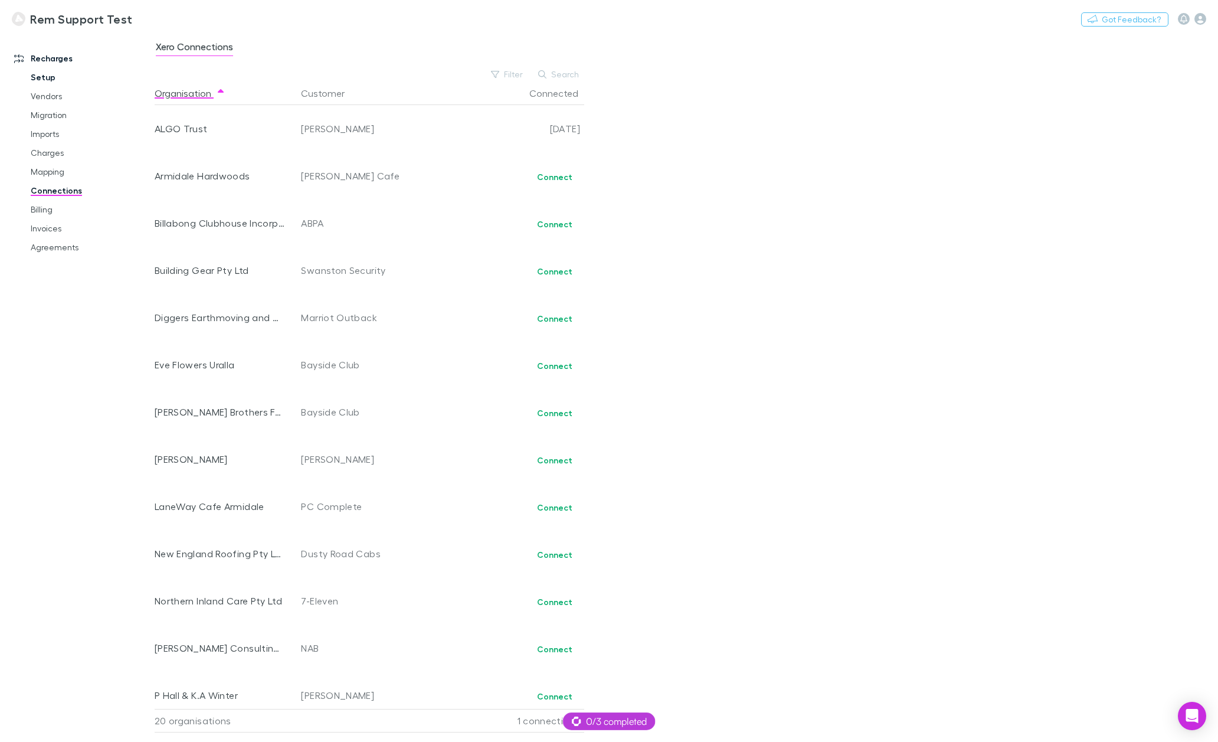
click at [58, 82] on link "Setup" at bounding box center [90, 77] width 142 height 19
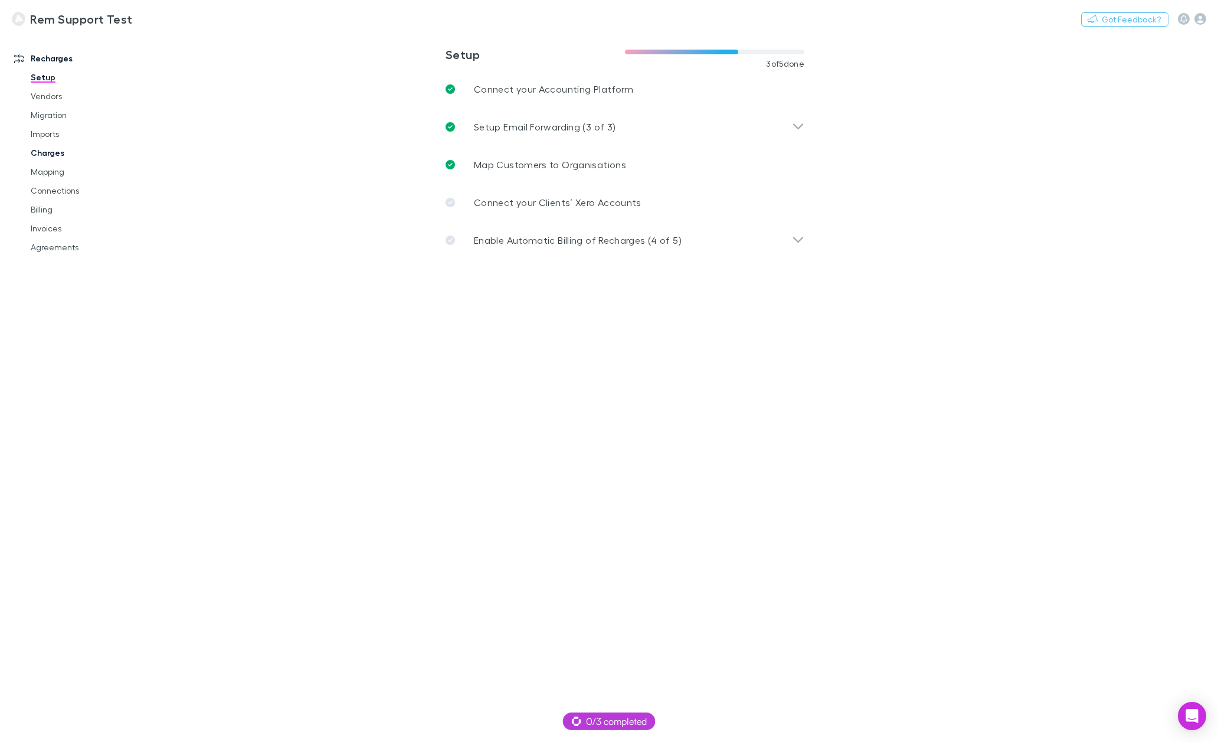
click at [52, 158] on link "Charges" at bounding box center [90, 152] width 142 height 19
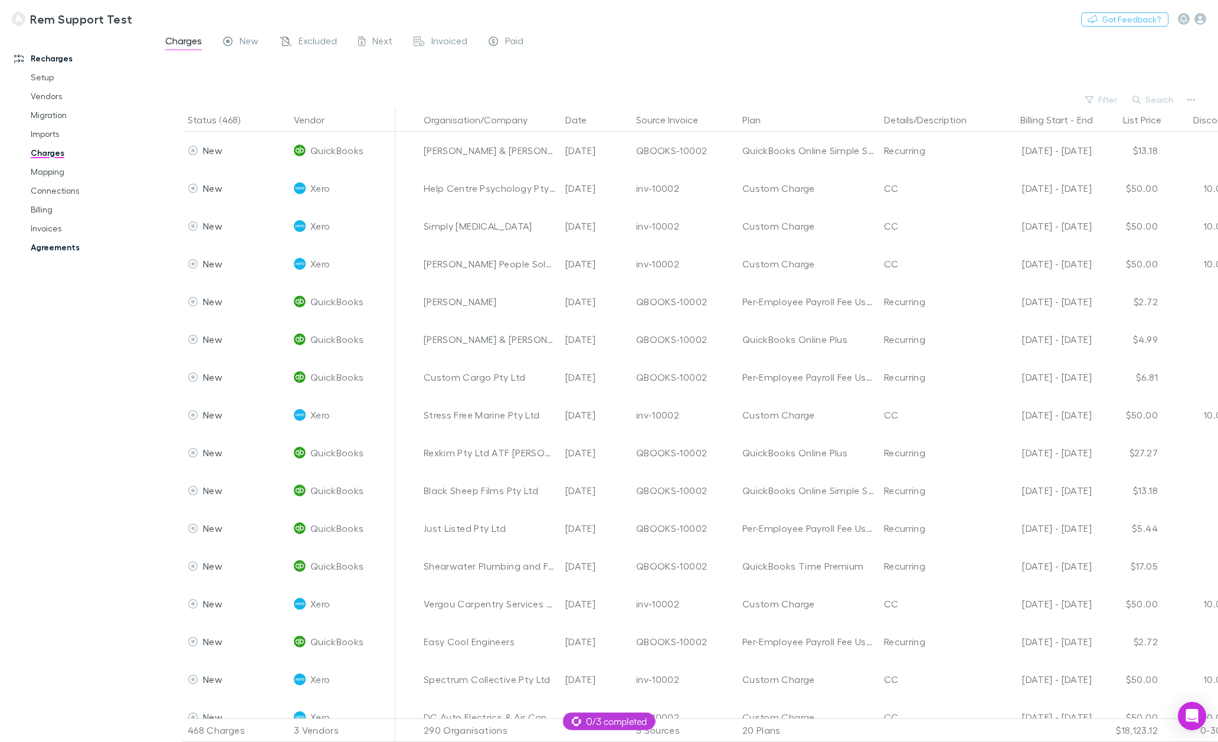
click at [55, 251] on link "Agreements" at bounding box center [90, 247] width 142 height 19
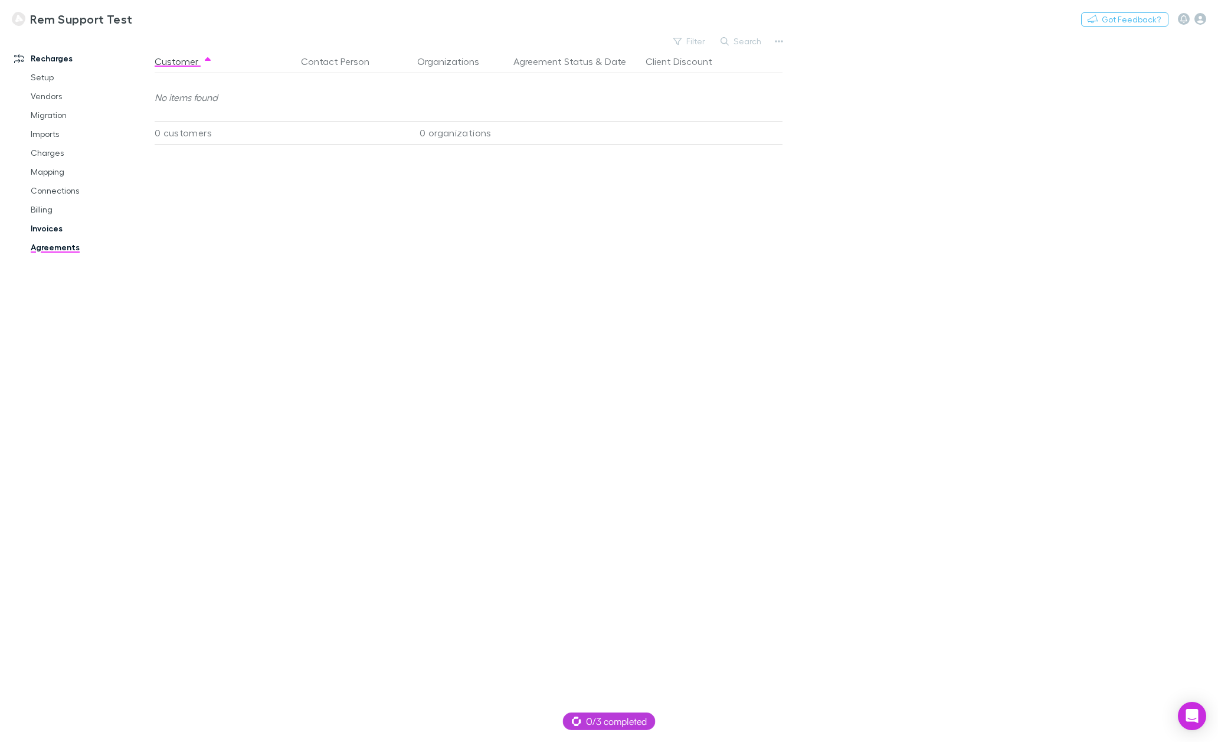
click at [50, 230] on link "Invoices" at bounding box center [90, 228] width 142 height 19
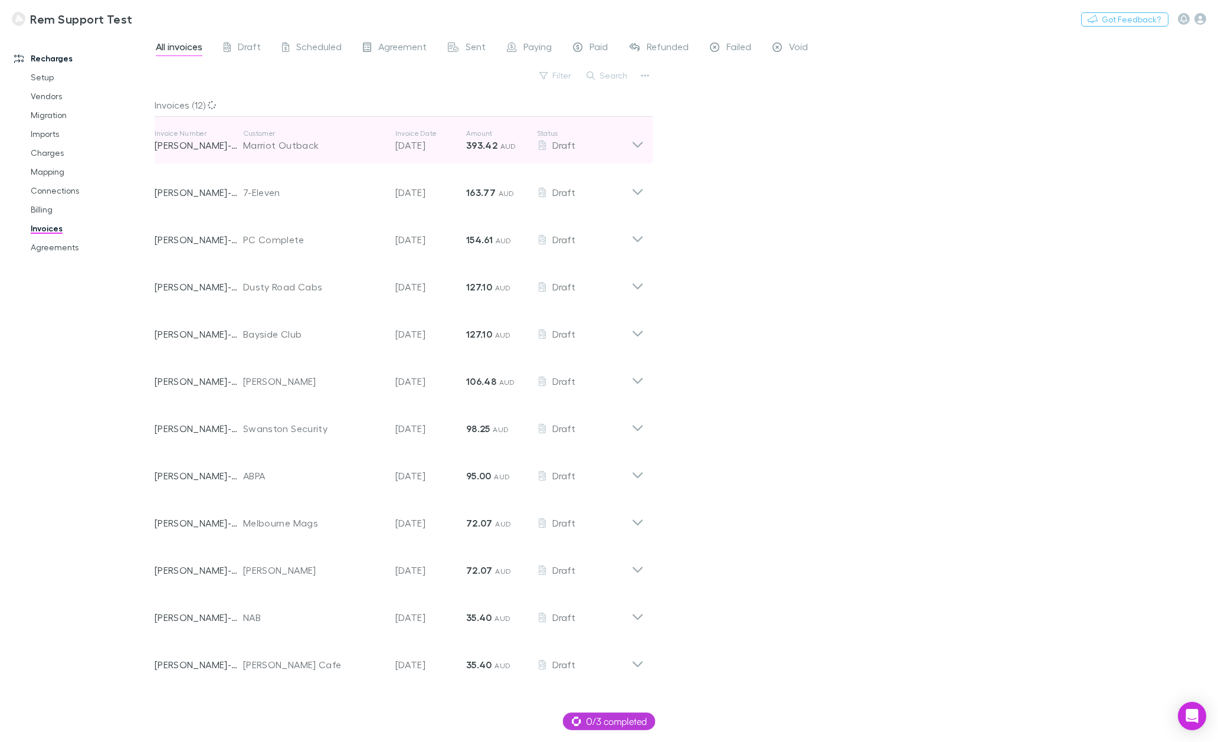
click at [636, 142] on icon at bounding box center [637, 141] width 12 height 24
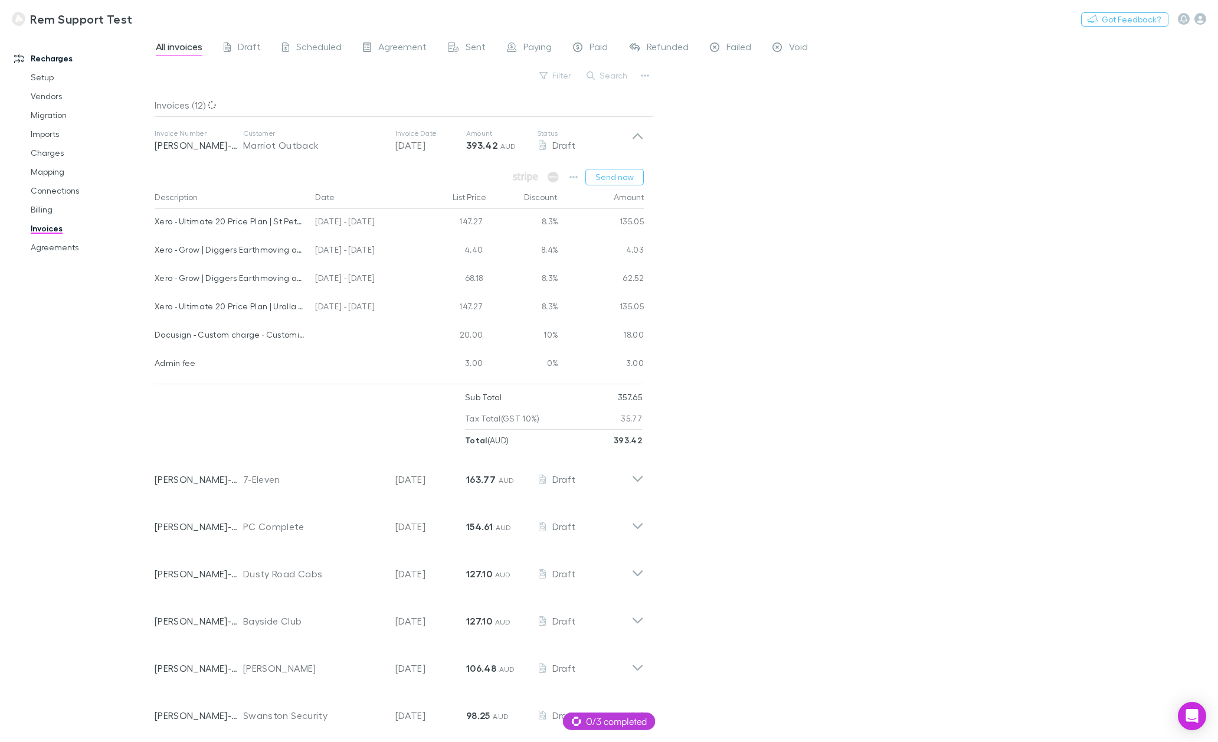
click at [864, 174] on div "All invoices Draft Scheduled Agreement Sent Paying Paid Refunded Failed Void Fi…" at bounding box center [686, 387] width 1063 height 709
